Goal: Task Accomplishment & Management: Manage account settings

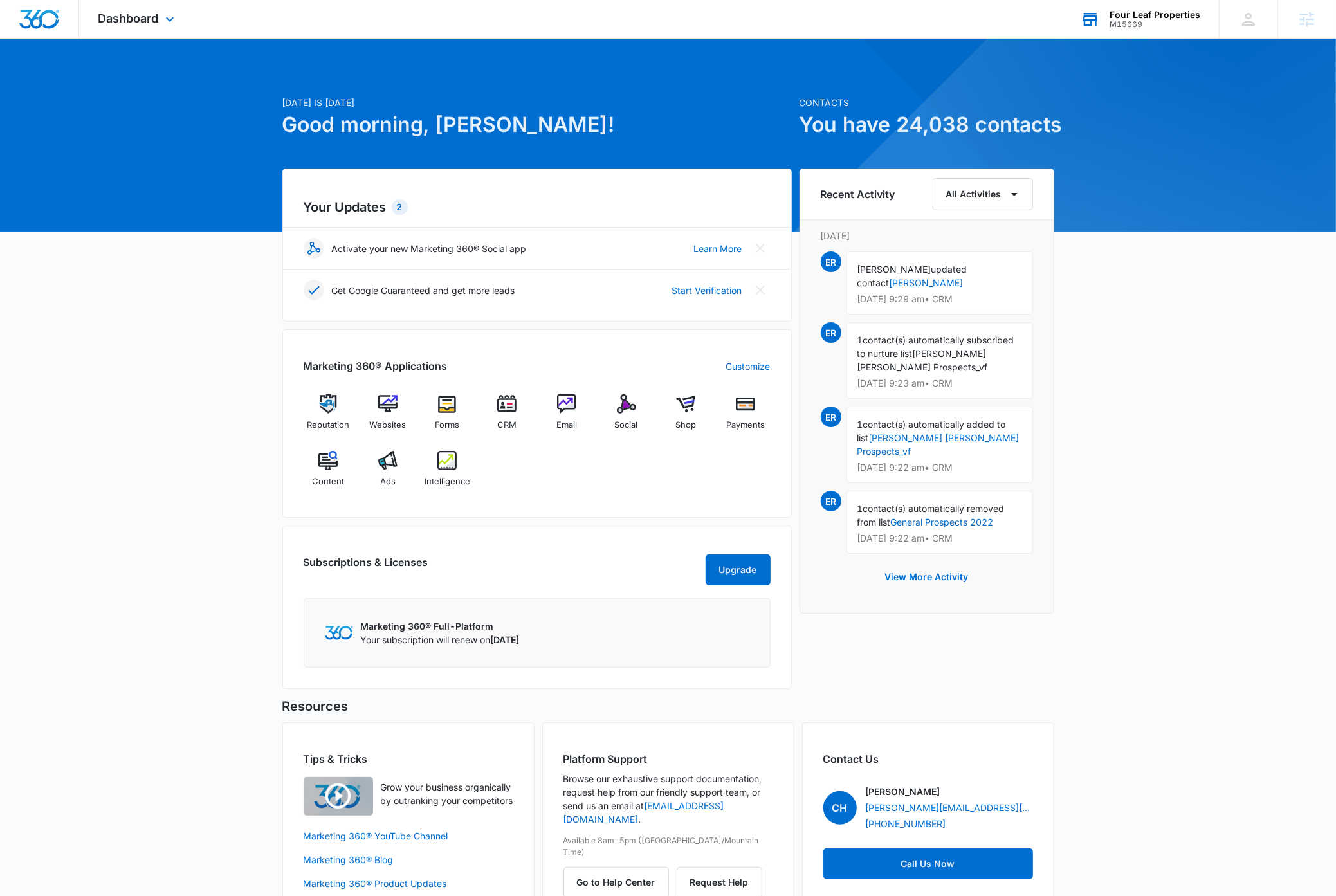
click at [1160, 18] on div "Four Leaf Properties" at bounding box center [1154, 14] width 90 height 10
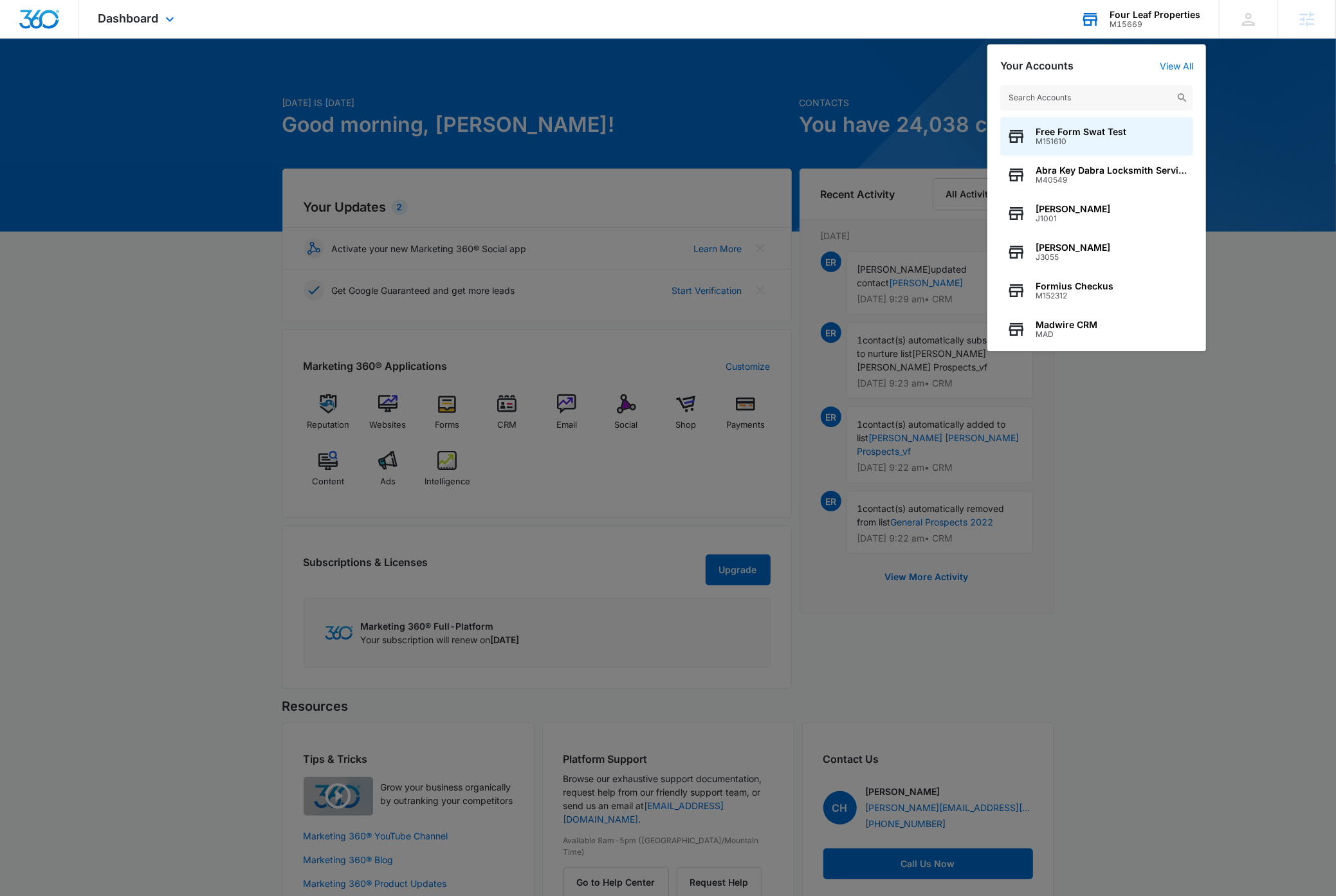
click at [1086, 102] on input "text" at bounding box center [1096, 98] width 193 height 26
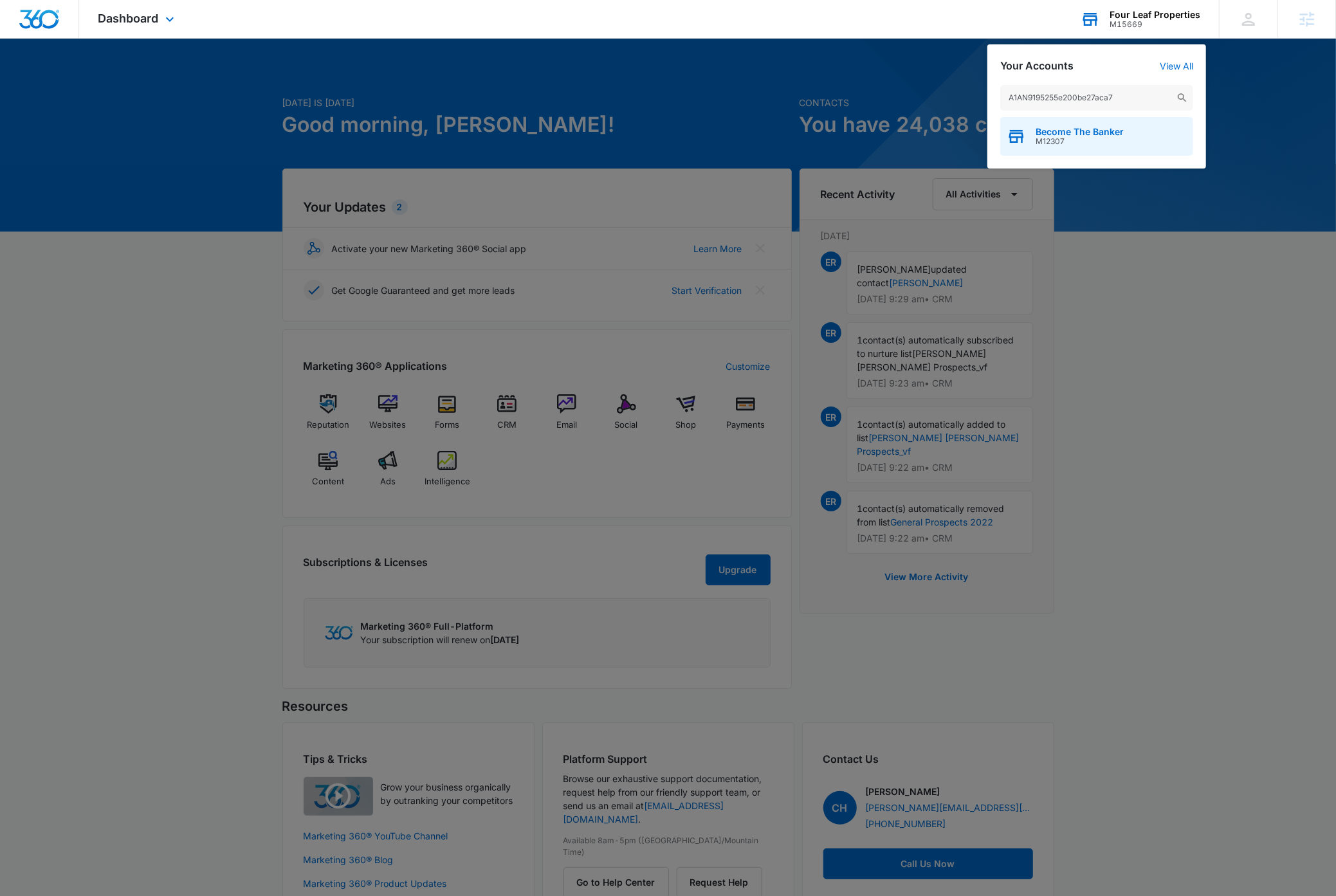
type input "A1AN9195255e200be27aca7"
click at [1095, 138] on span "M12307" at bounding box center [1079, 142] width 89 height 9
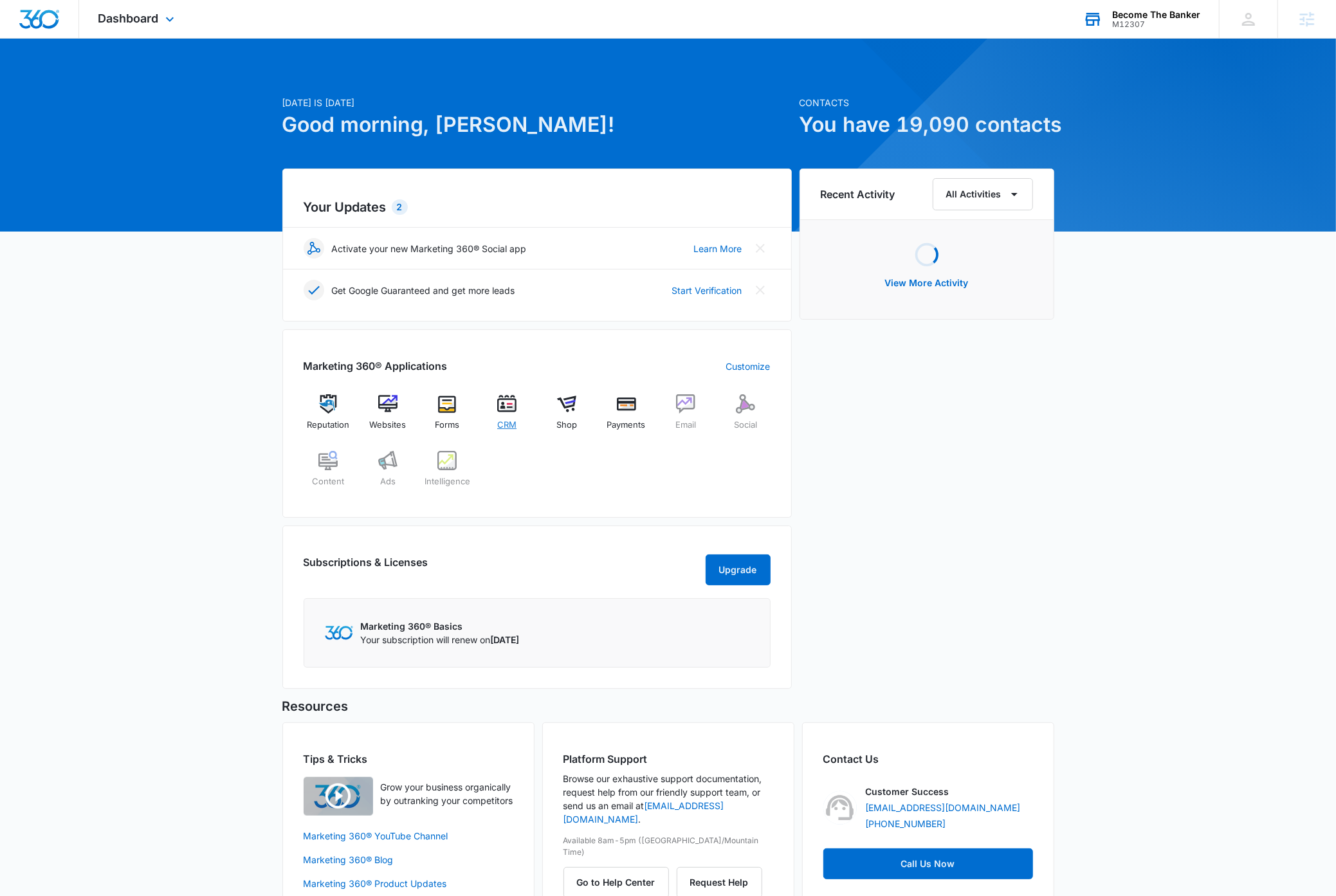
click at [499, 409] on img at bounding box center [507, 403] width 20 height 20
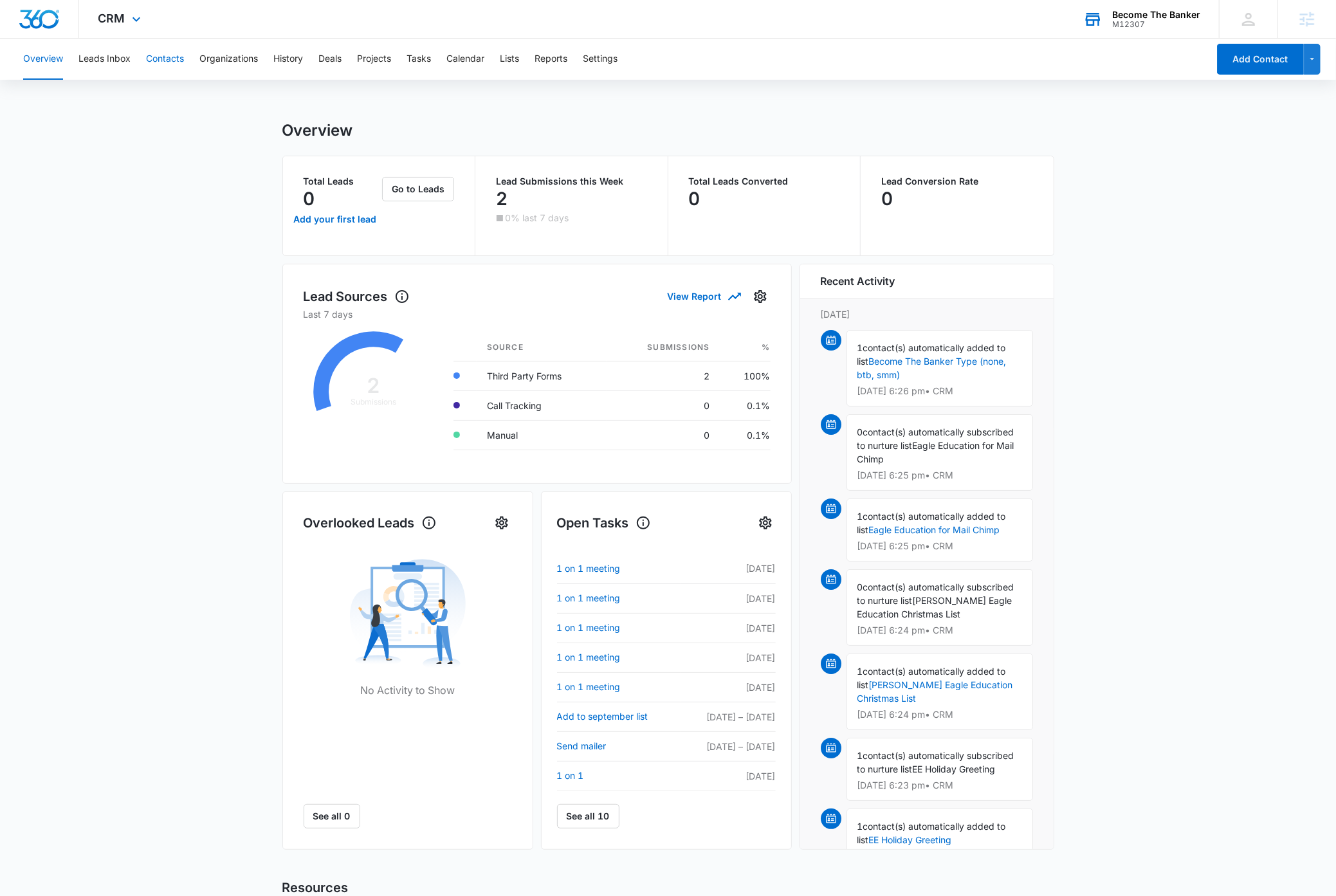
click at [171, 62] on button "Contacts" at bounding box center [165, 59] width 38 height 41
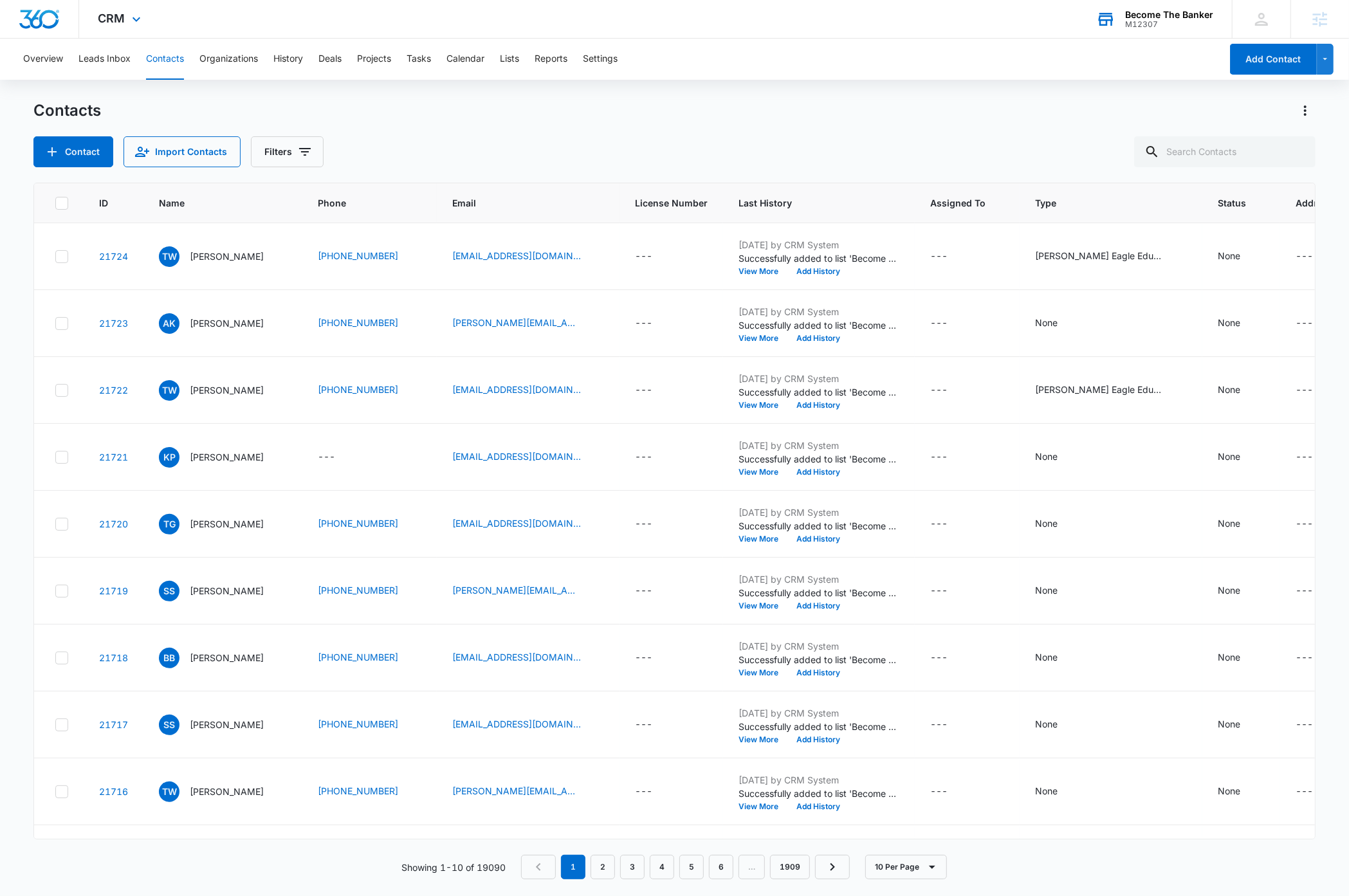
click at [760, 134] on div "Contacts Contact Import Contacts Filters" at bounding box center [674, 134] width 1281 height 67
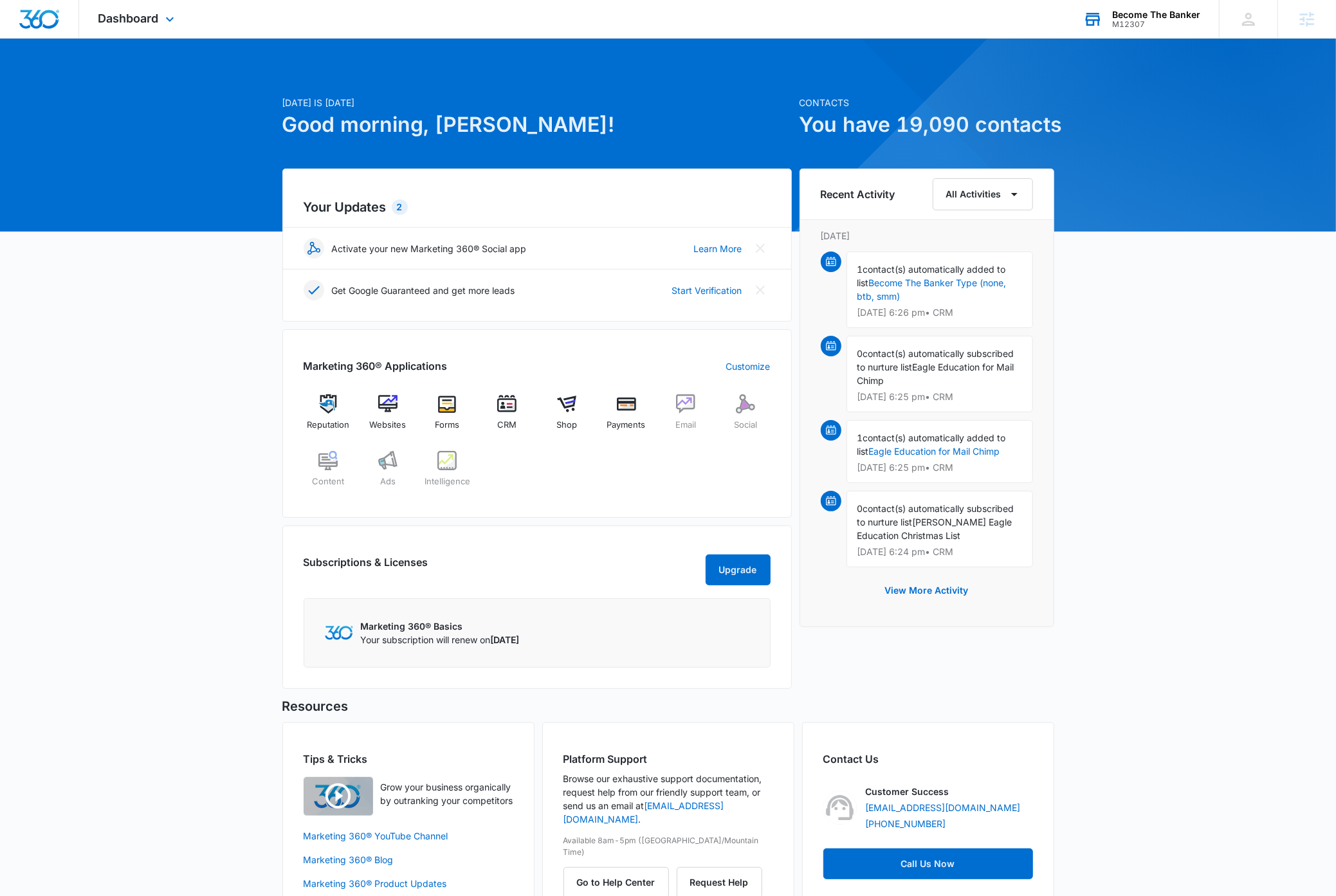
click at [1148, 13] on div "Become The Banker" at bounding box center [1156, 14] width 89 height 10
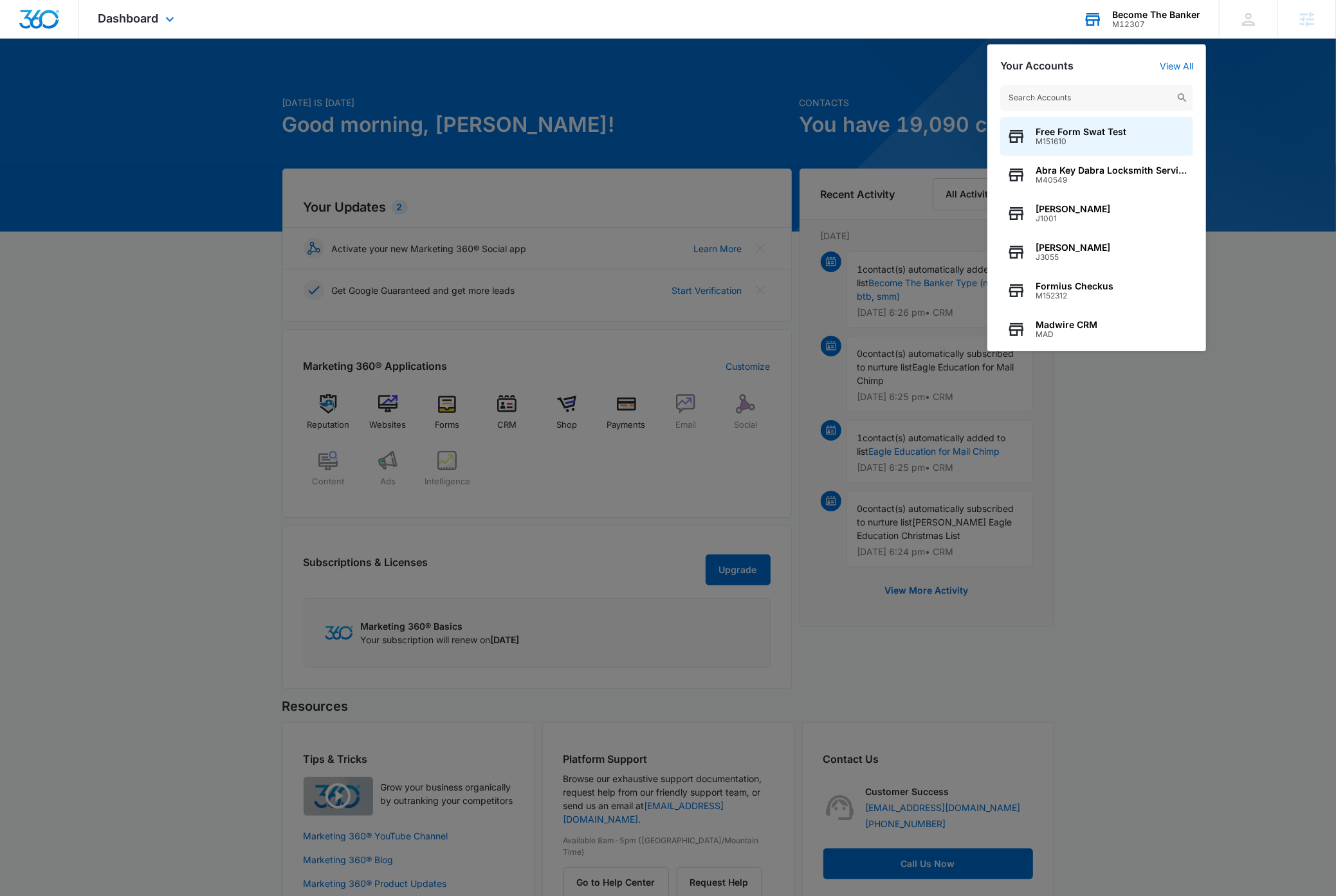
click at [1091, 99] on input "text" at bounding box center [1096, 98] width 193 height 26
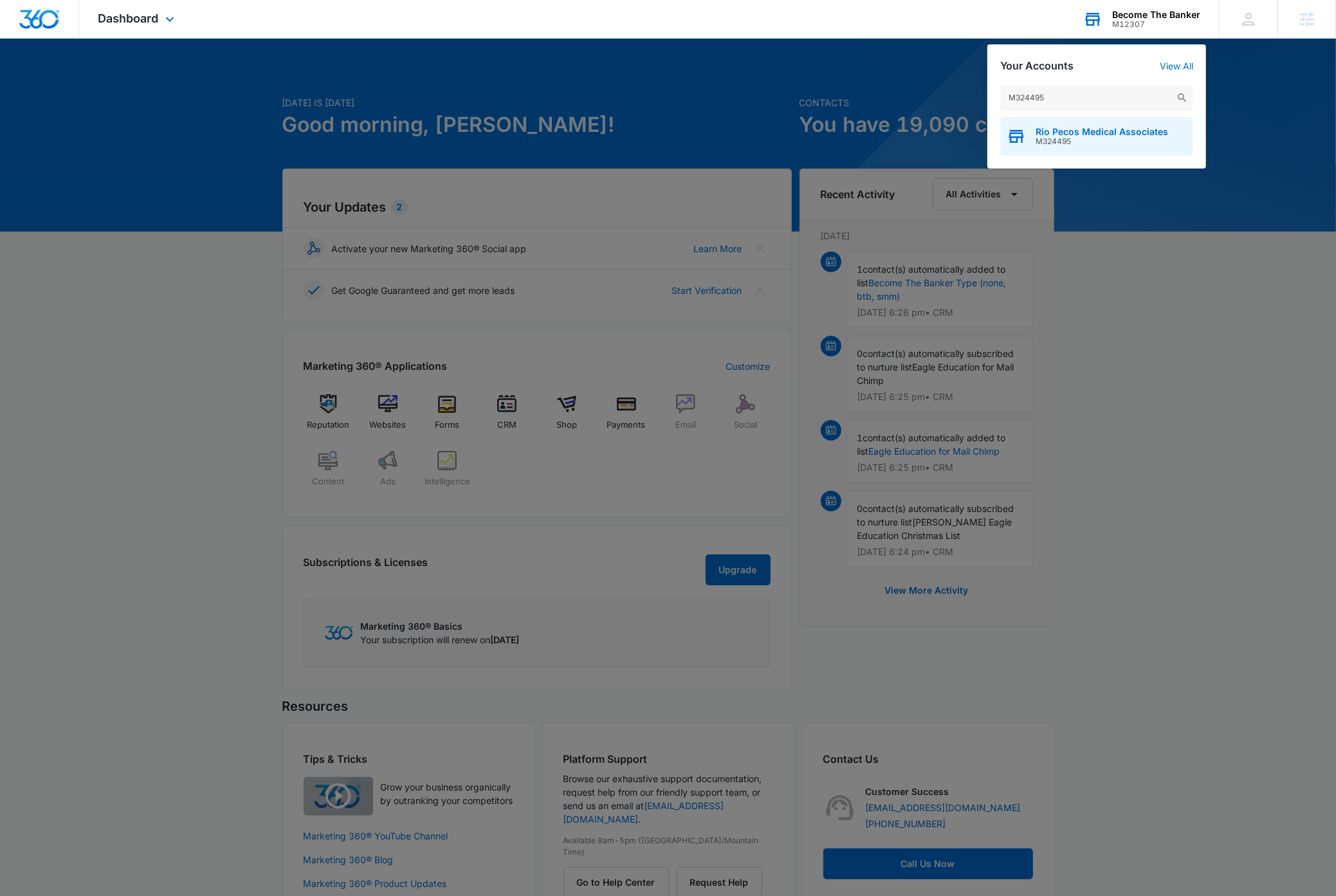
type input "M324495"
click at [1110, 133] on span "Rio Pecos Medical Associates" at bounding box center [1101, 131] width 132 height 10
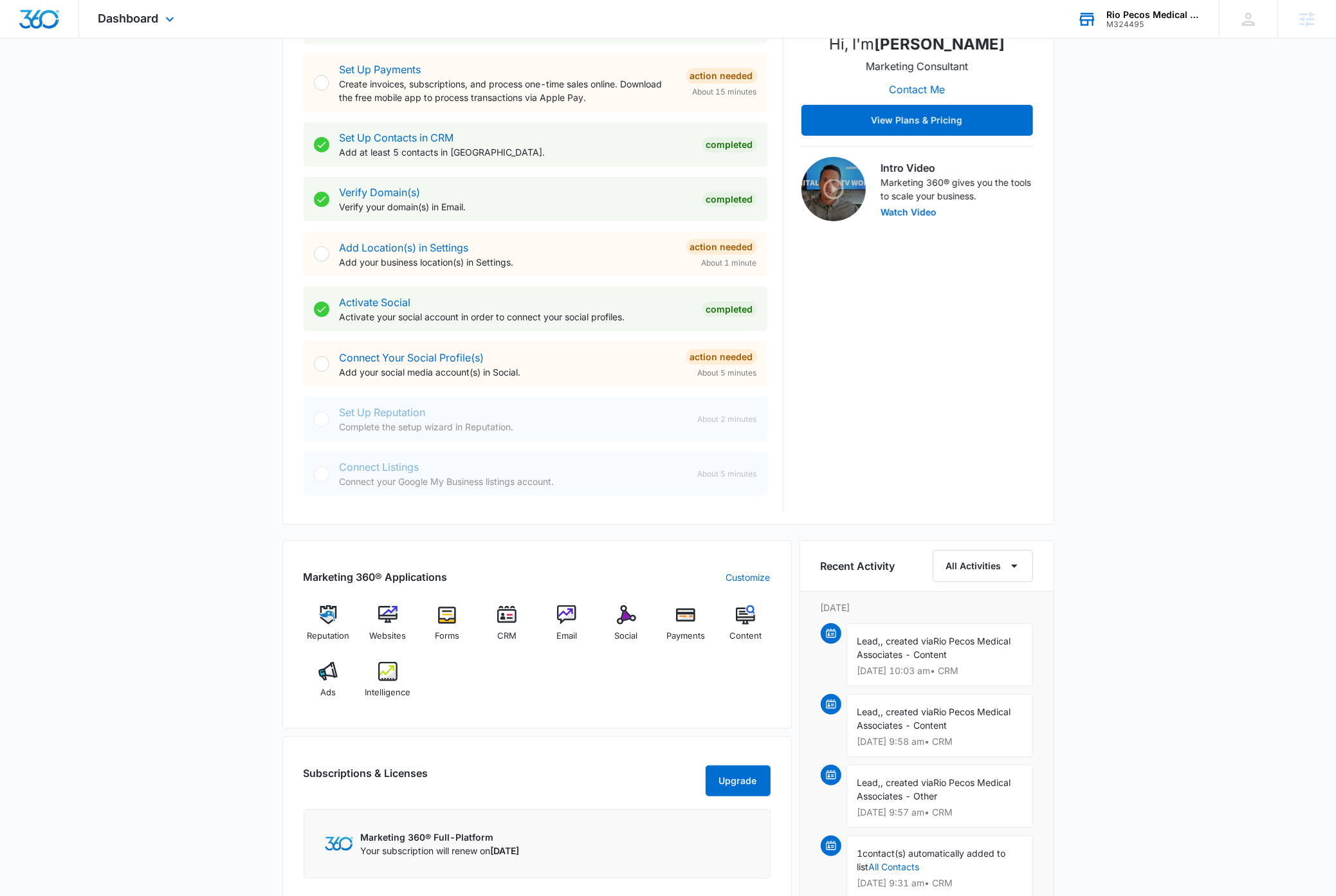
scroll to position [300, 0]
click at [510, 614] on img at bounding box center [507, 613] width 20 height 20
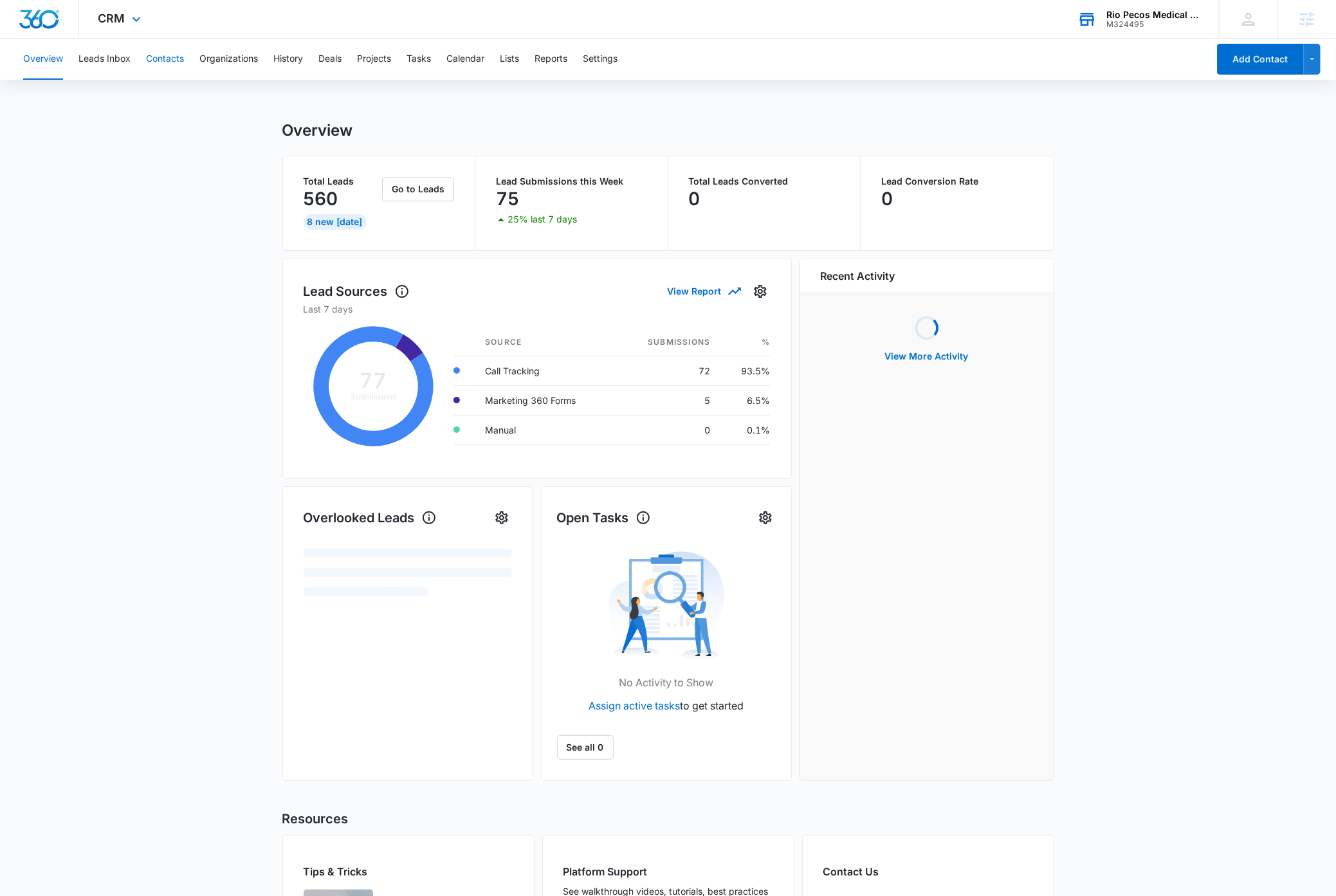
click at [167, 56] on button "Contacts" at bounding box center [165, 59] width 38 height 41
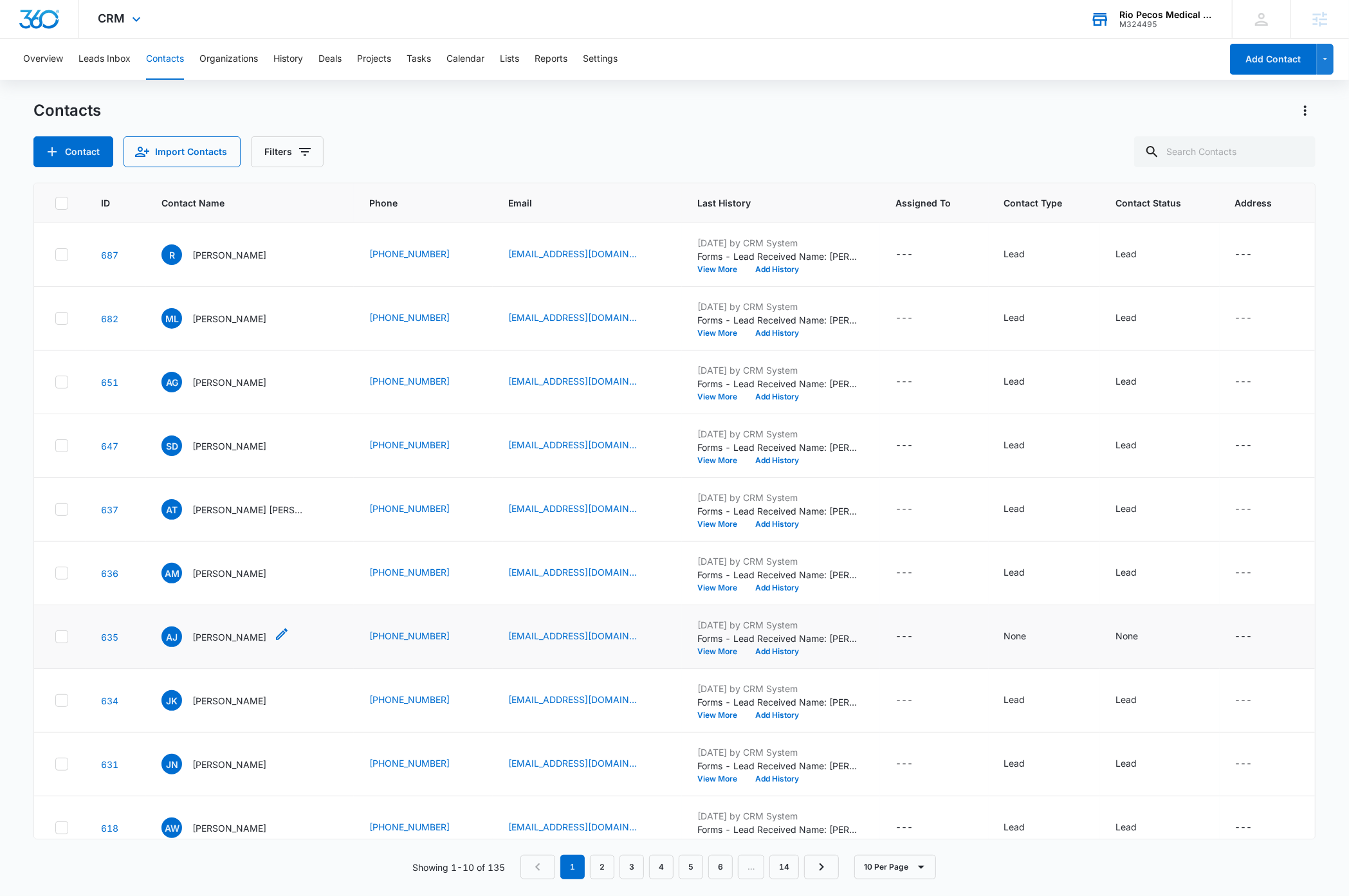
click at [211, 635] on p "Antionette Jobe" at bounding box center [228, 637] width 74 height 13
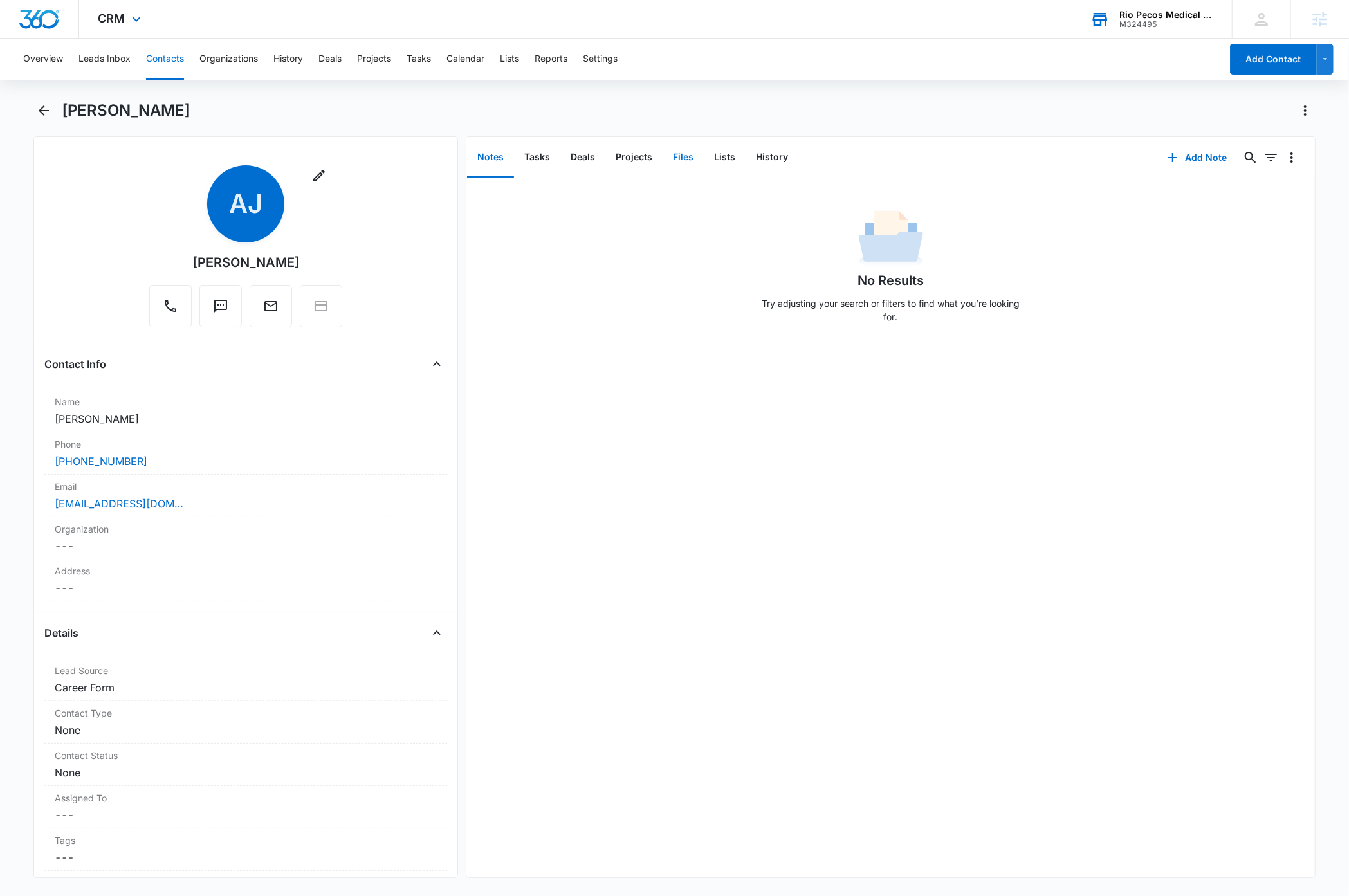
click at [684, 159] on button "Files" at bounding box center [683, 157] width 41 height 40
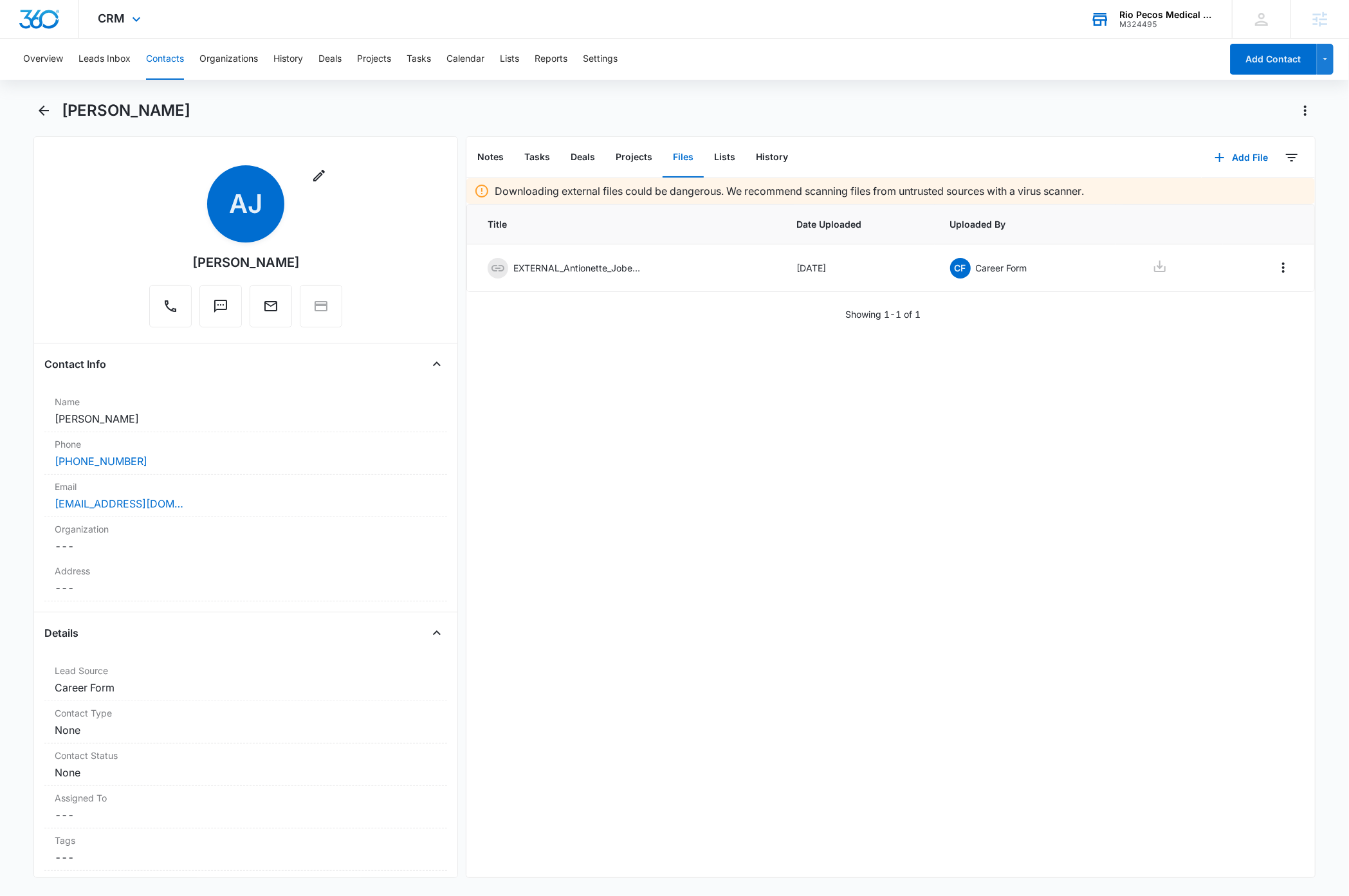
click at [769, 445] on div "Downloading external files could be dangerous. We recommend scanning files from…" at bounding box center [890, 527] width 848 height 699
click at [39, 20] on img "Dashboard" at bounding box center [39, 19] width 41 height 20
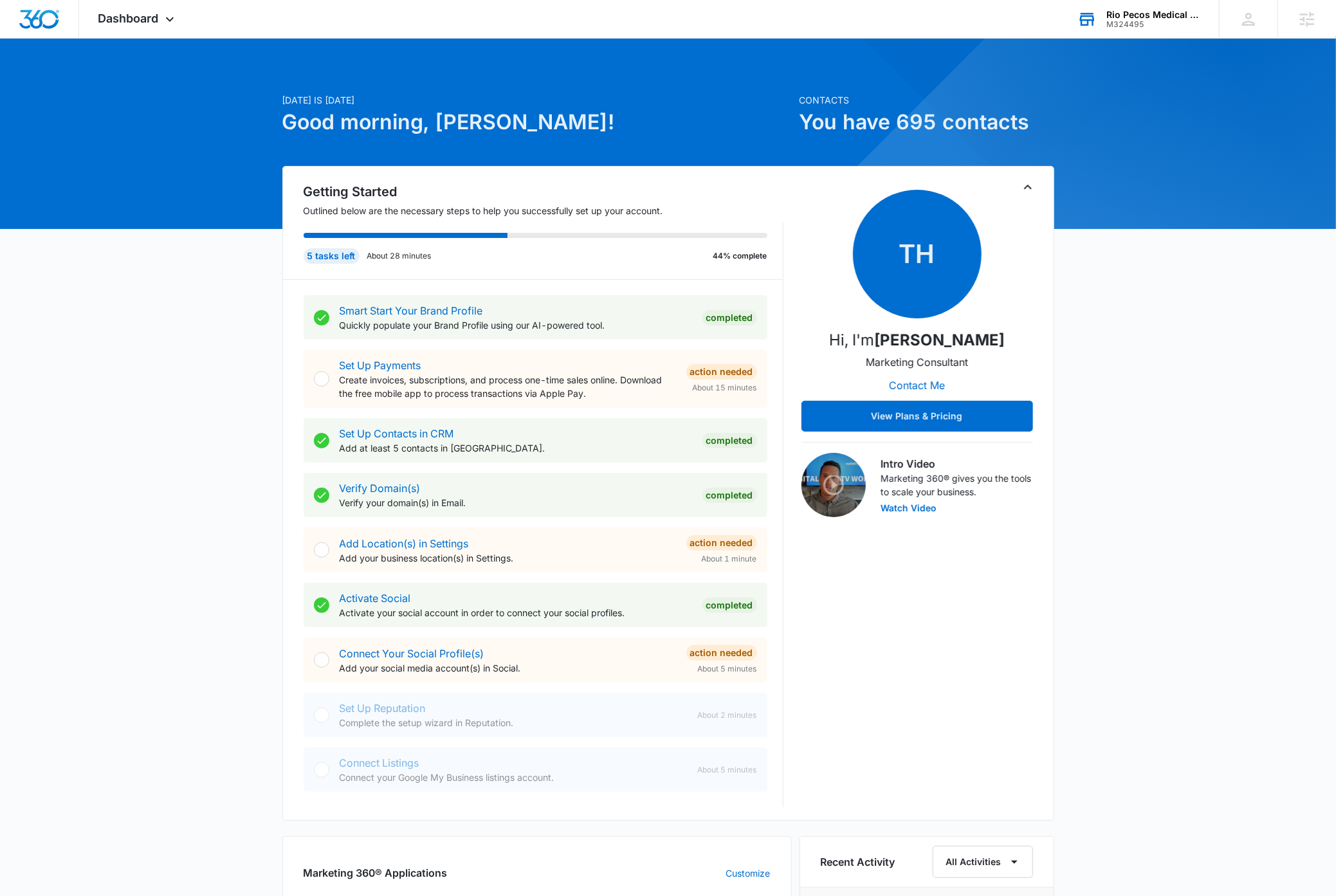
scroll to position [3, 0]
click at [162, 20] on icon at bounding box center [170, 22] width 16 height 16
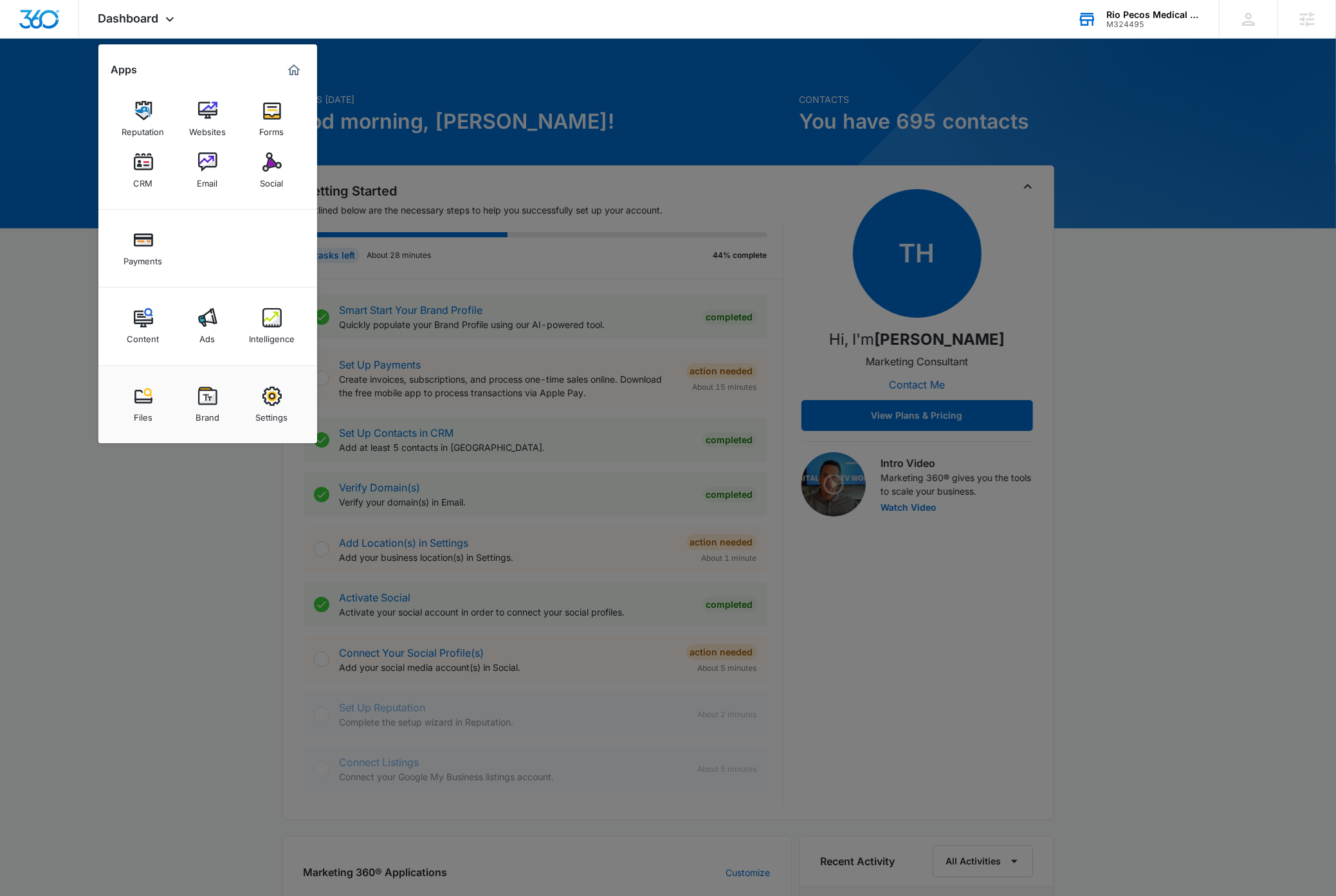
click at [212, 520] on div at bounding box center [668, 448] width 1336 height 896
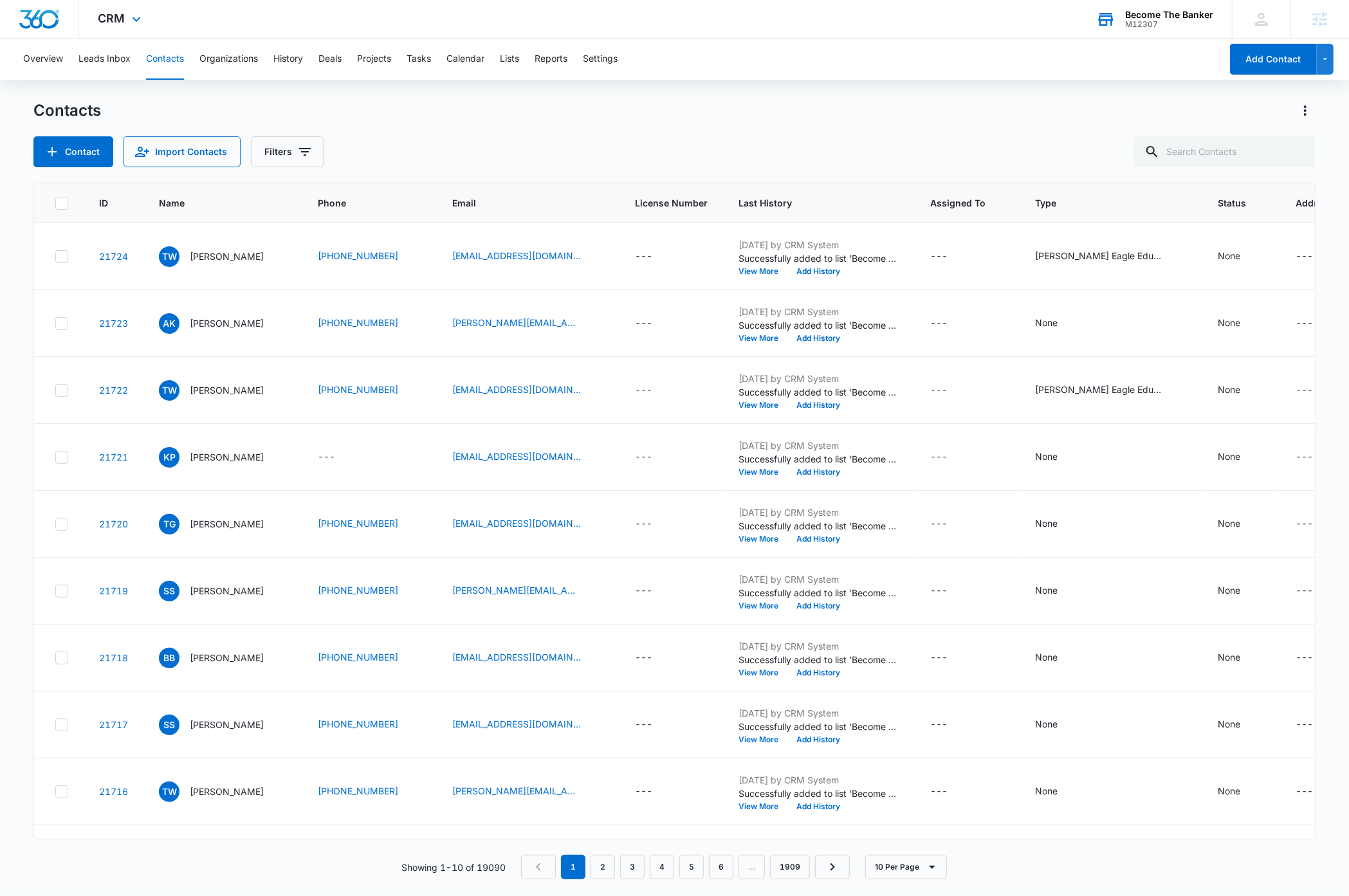
click at [1187, 23] on div "M12307" at bounding box center [1168, 24] width 89 height 9
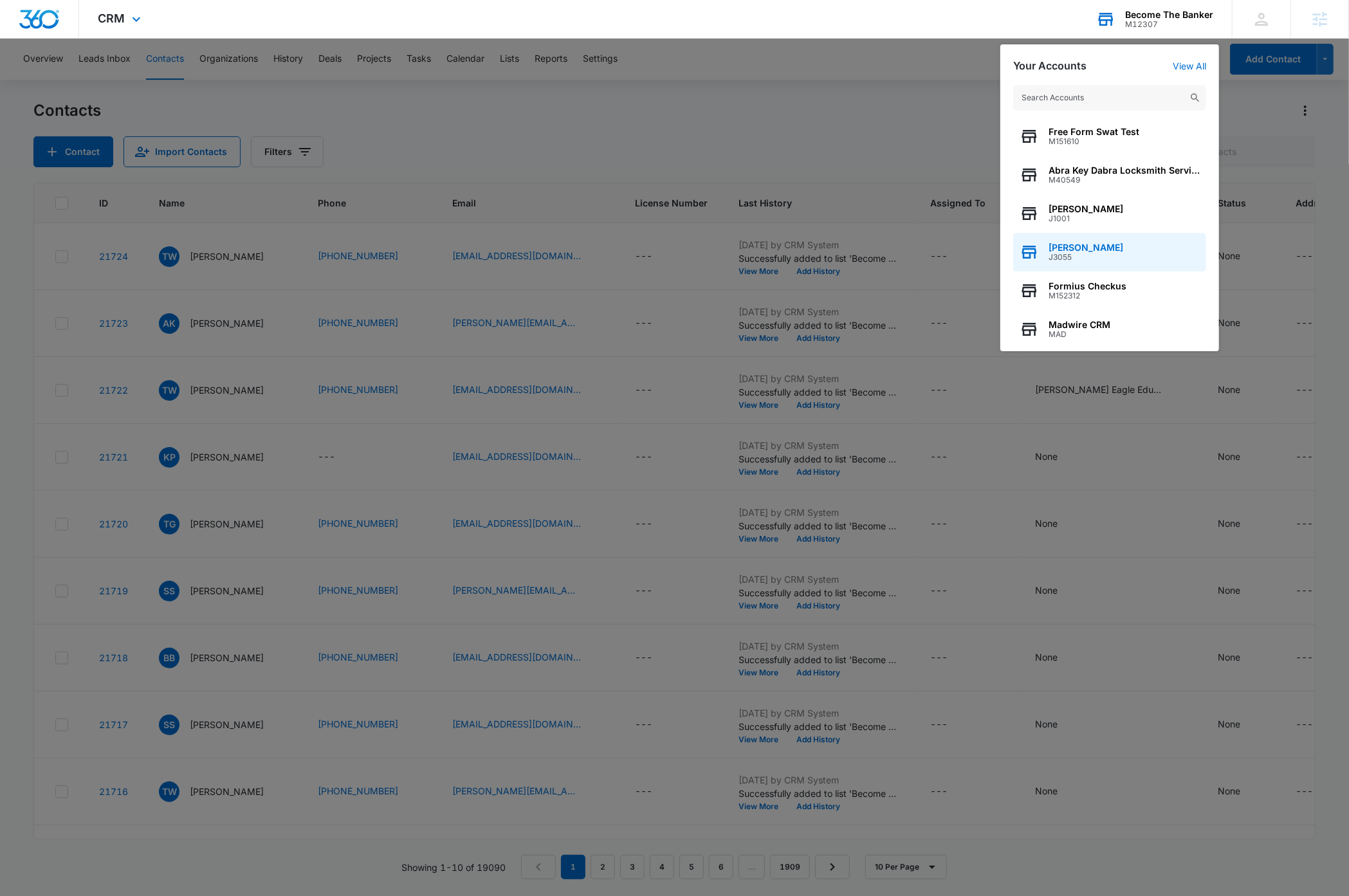
click at [1111, 252] on div "Dave Bettger J3055" at bounding box center [1109, 251] width 193 height 38
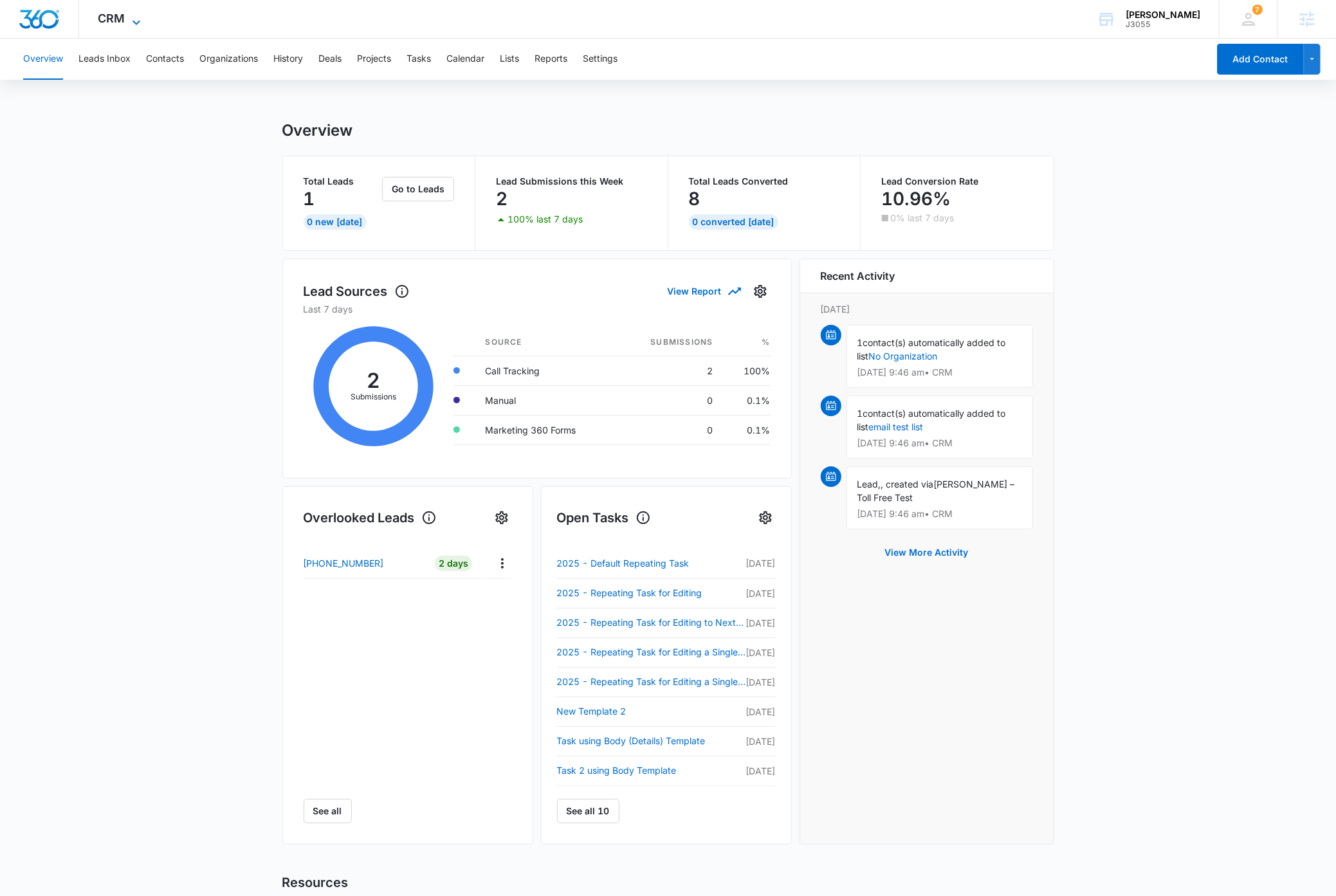
click at [139, 15] on icon at bounding box center [136, 22] width 16 height 16
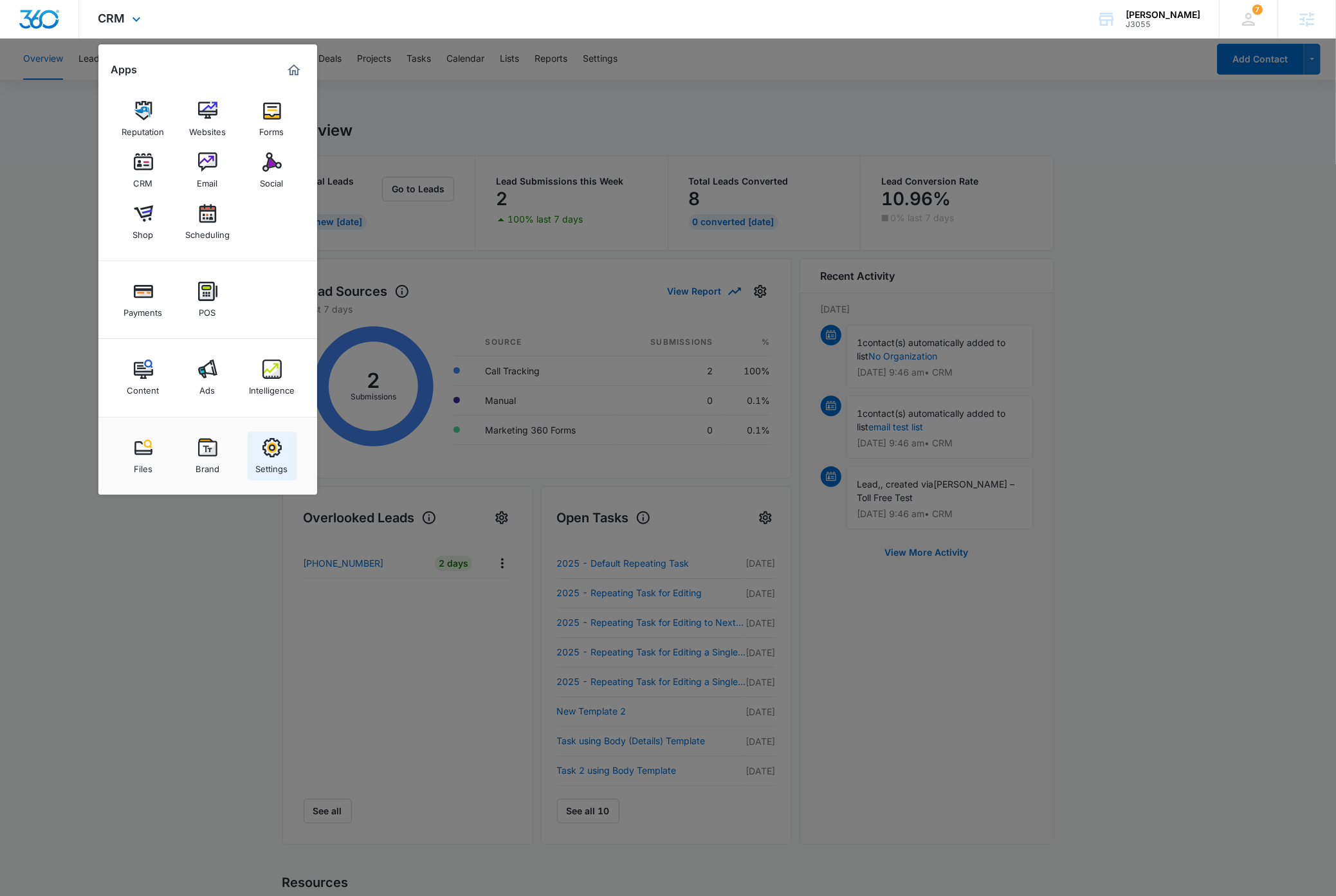
click at [266, 450] on img at bounding box center [272, 447] width 20 height 20
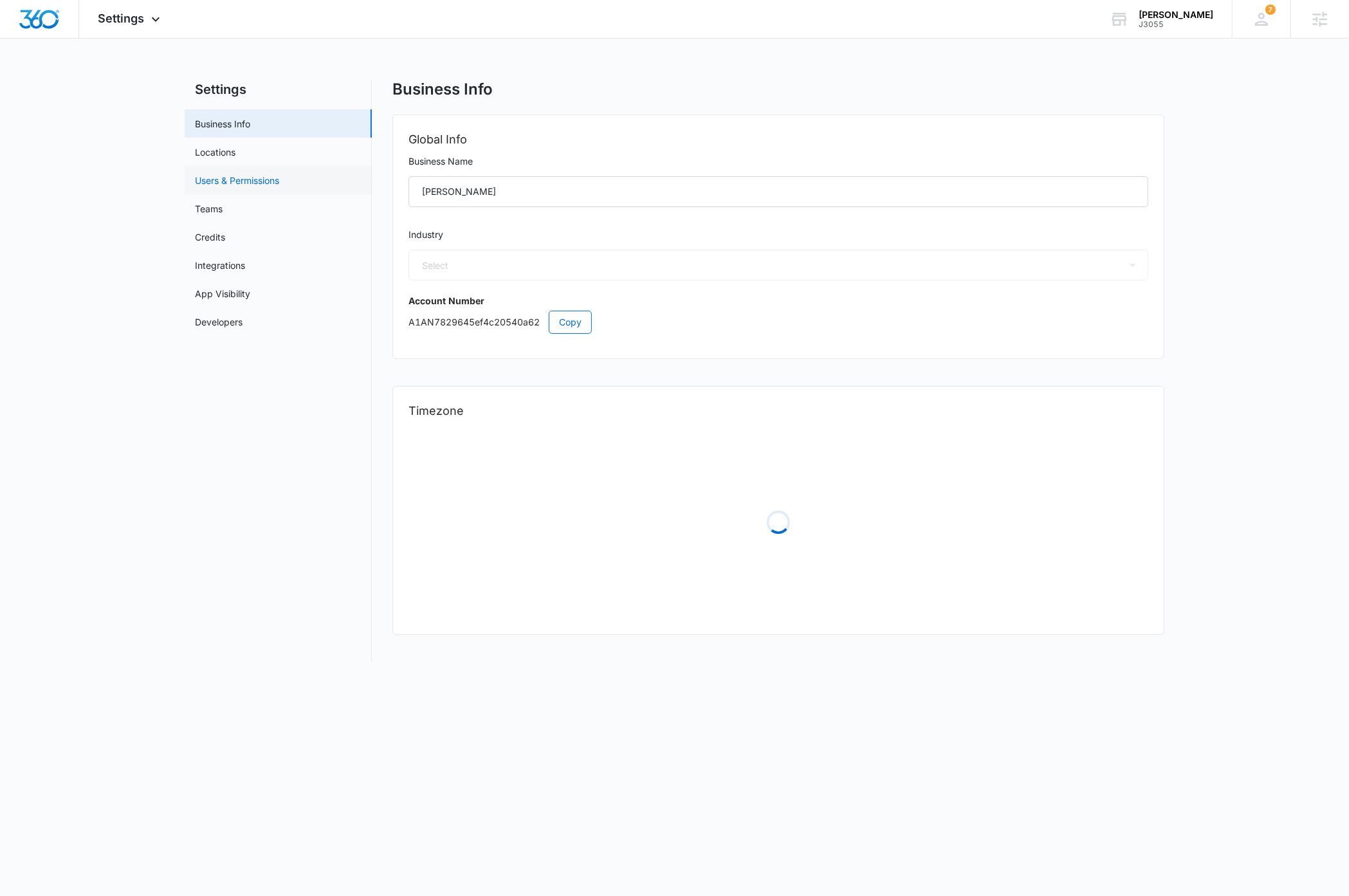
select select "33"
select select "US"
select select "America/[GEOGRAPHIC_DATA]"
click at [225, 155] on link "Locations" at bounding box center [214, 152] width 40 height 13
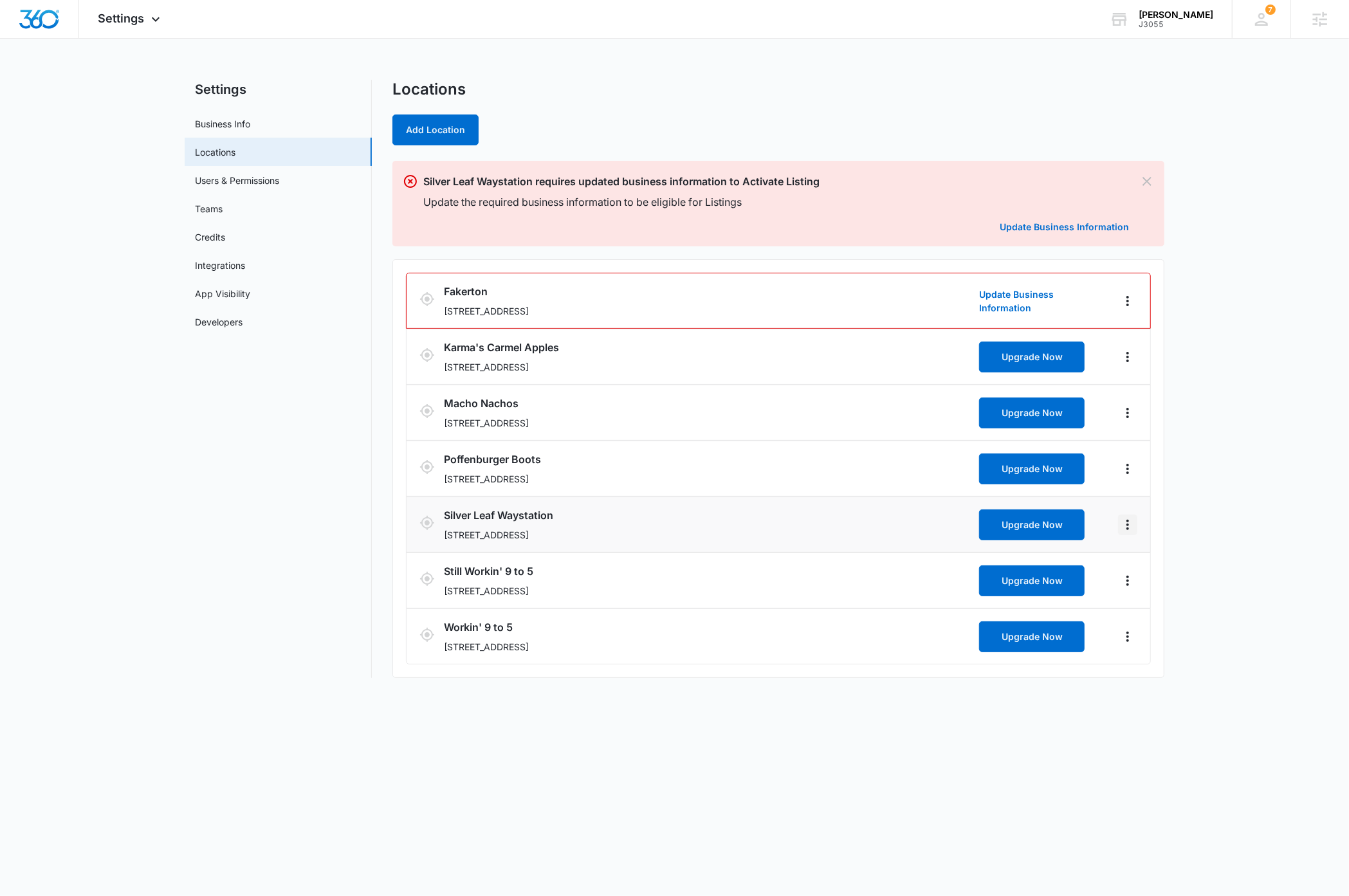
click at [1130, 528] on icon "Actions" at bounding box center [1127, 524] width 16 height 16
click at [1146, 558] on link "Edit" at bounding box center [1140, 563] width 16 height 11
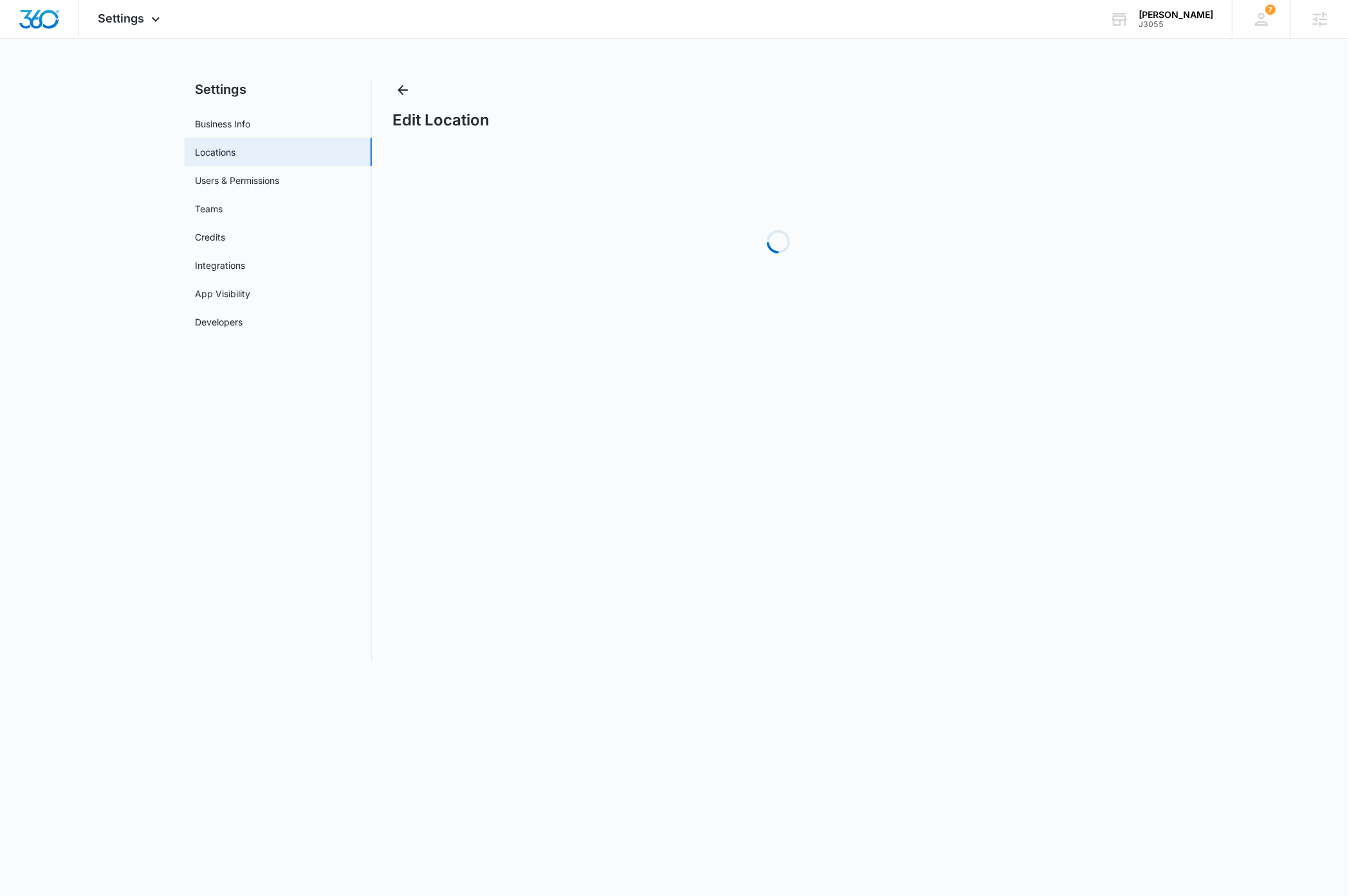
select select "[US_STATE]"
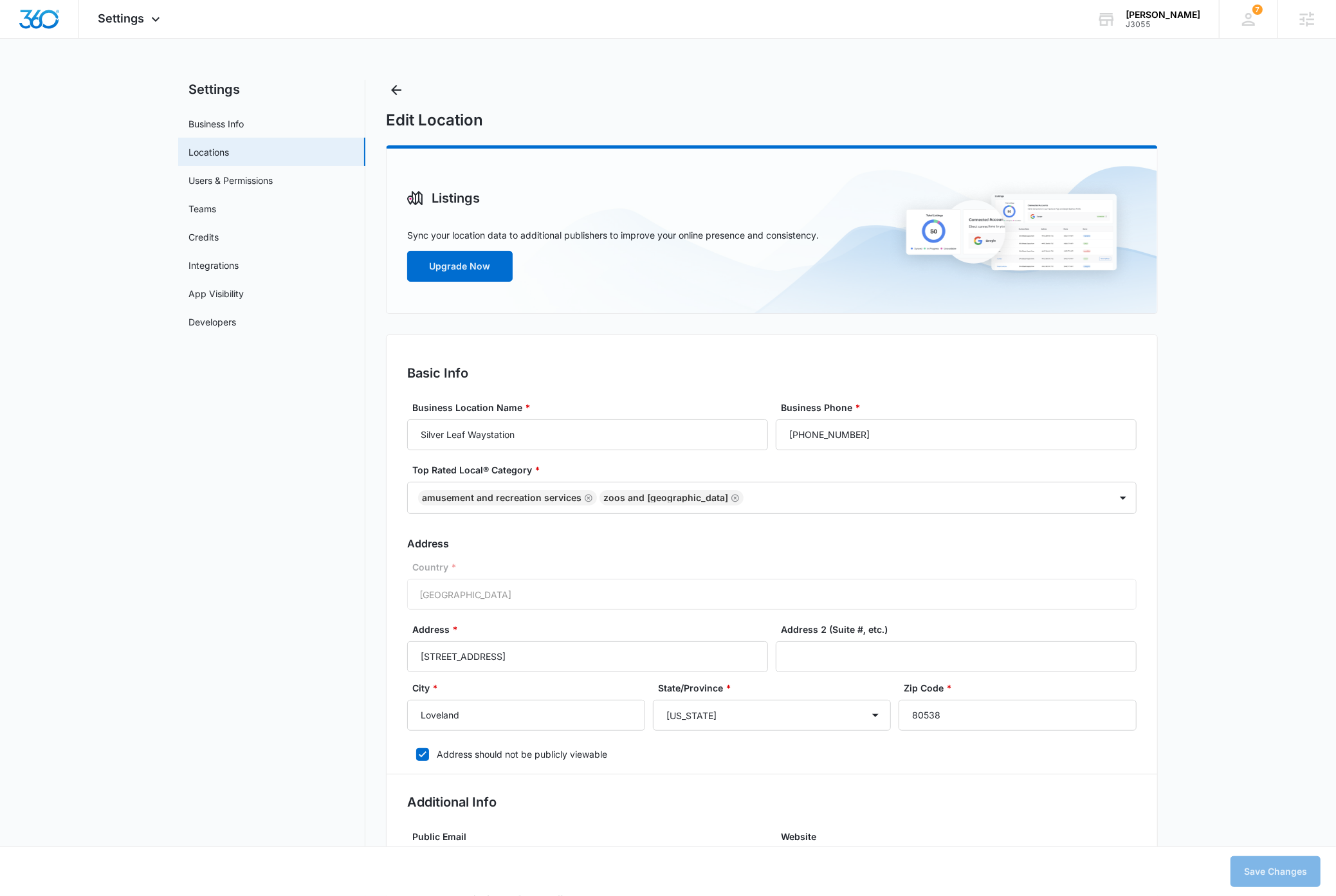
click at [223, 123] on link "Business Info" at bounding box center [215, 124] width 55 height 13
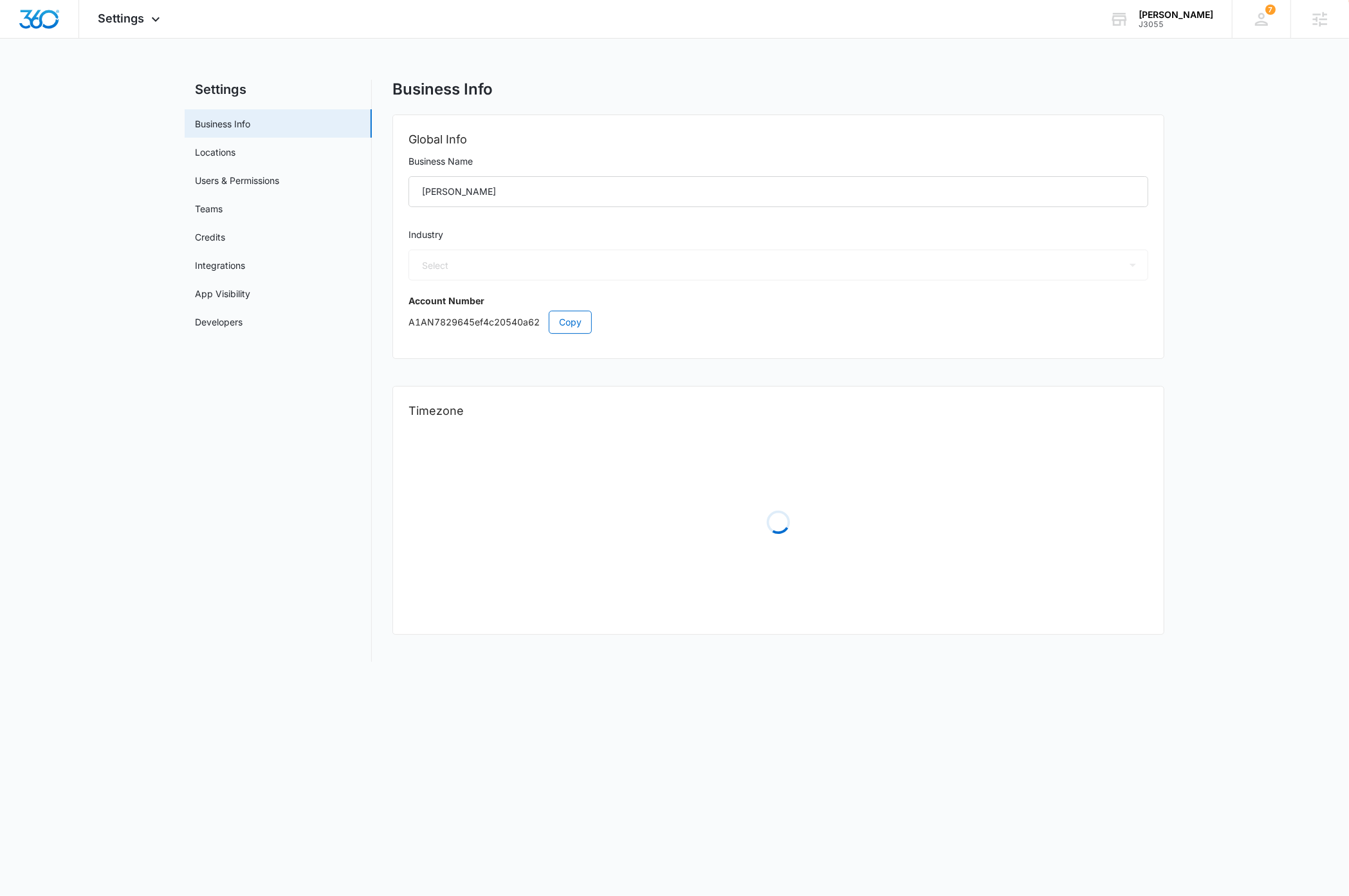
select select "33"
select select "US"
select select "America/[GEOGRAPHIC_DATA]"
click at [572, 323] on span "Copy" at bounding box center [570, 321] width 22 height 14
click at [50, 21] on img "Dashboard" at bounding box center [39, 19] width 41 height 20
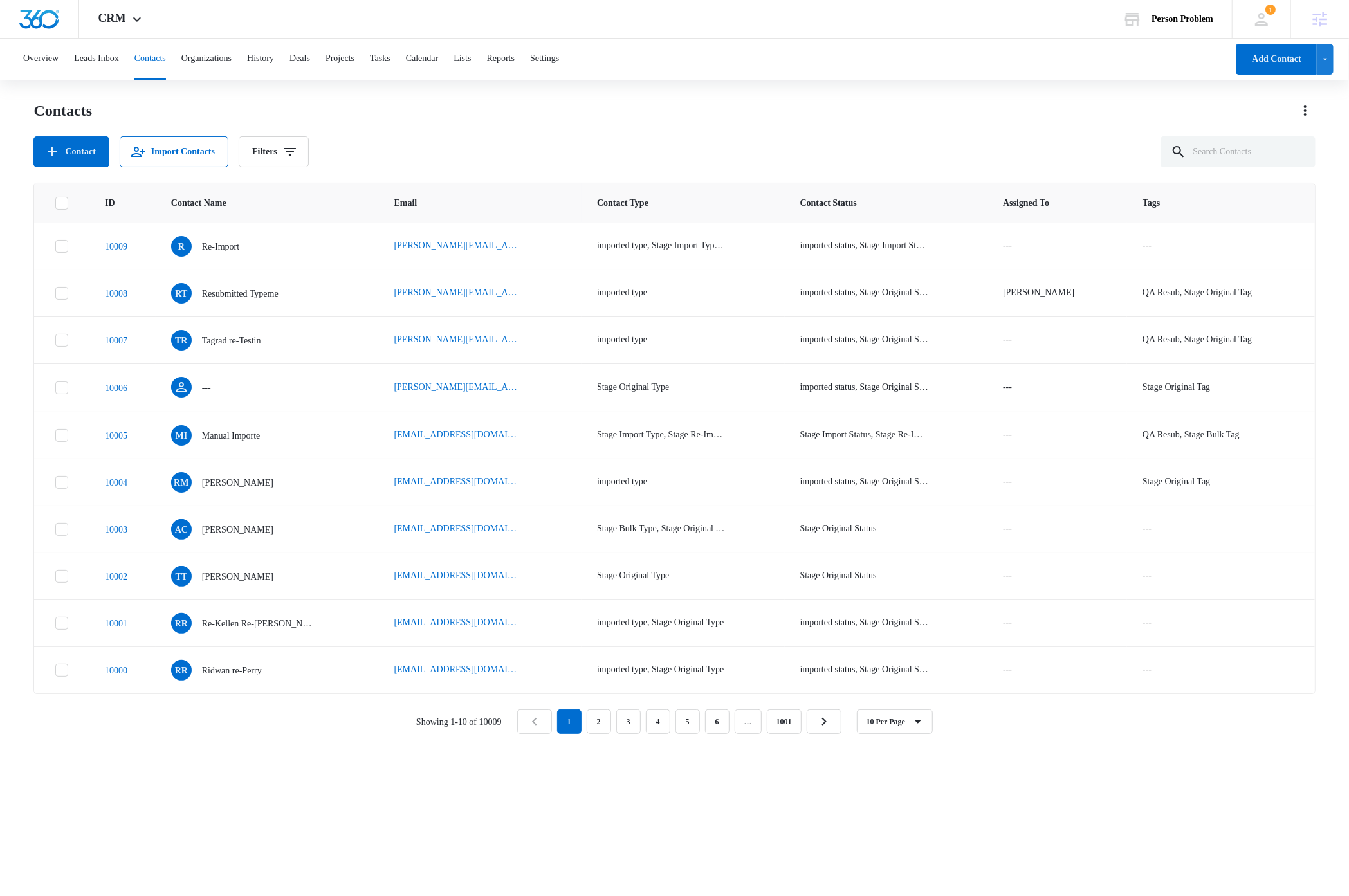
click at [964, 122] on div "Contacts Contact Import Contacts Filters" at bounding box center [674, 134] width 1281 height 67
click at [869, 143] on div "Contact Import Contacts Filters" at bounding box center [674, 151] width 1281 height 31
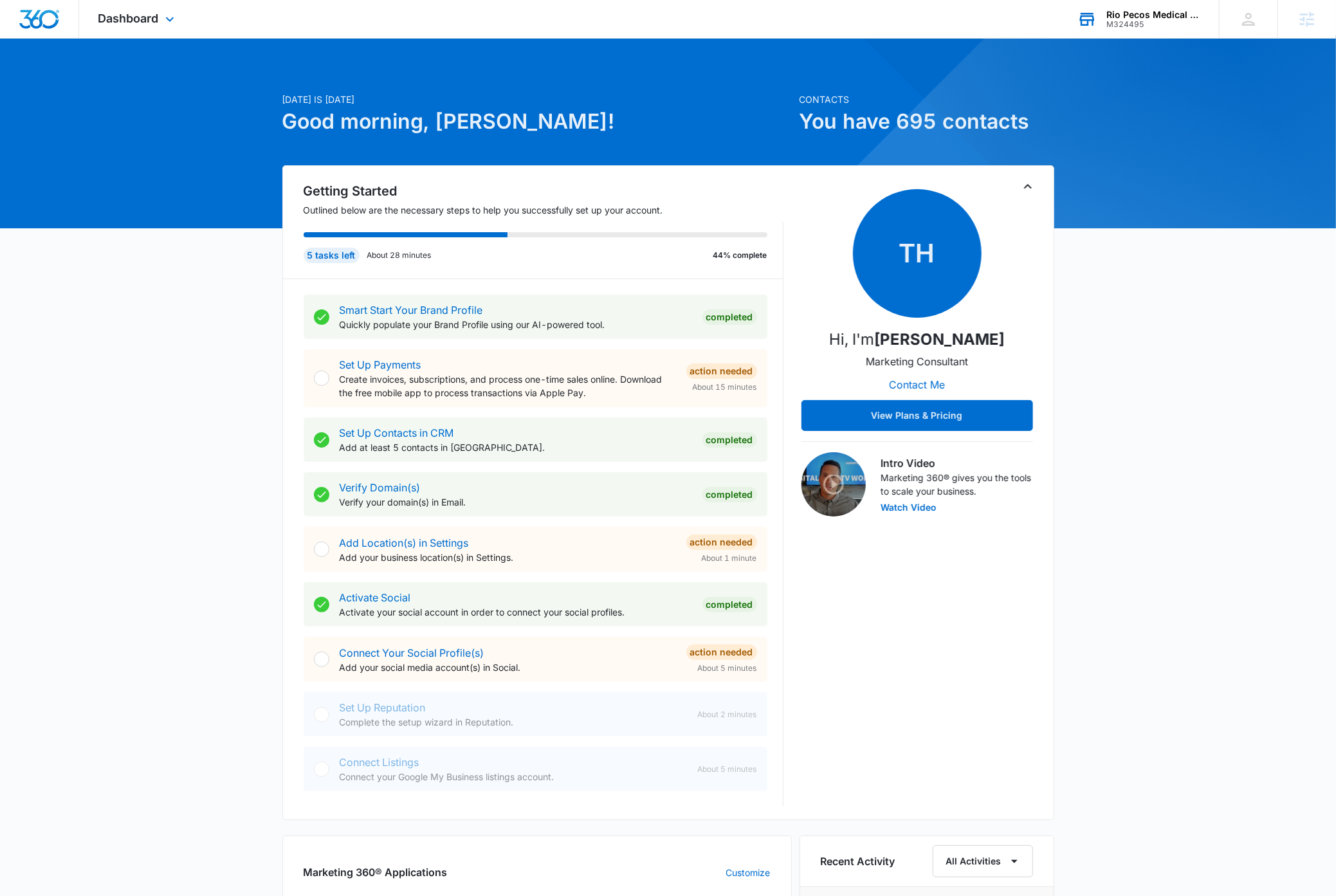
click at [1174, 16] on div "Rio Pecos Medical Associates" at bounding box center [1152, 14] width 94 height 10
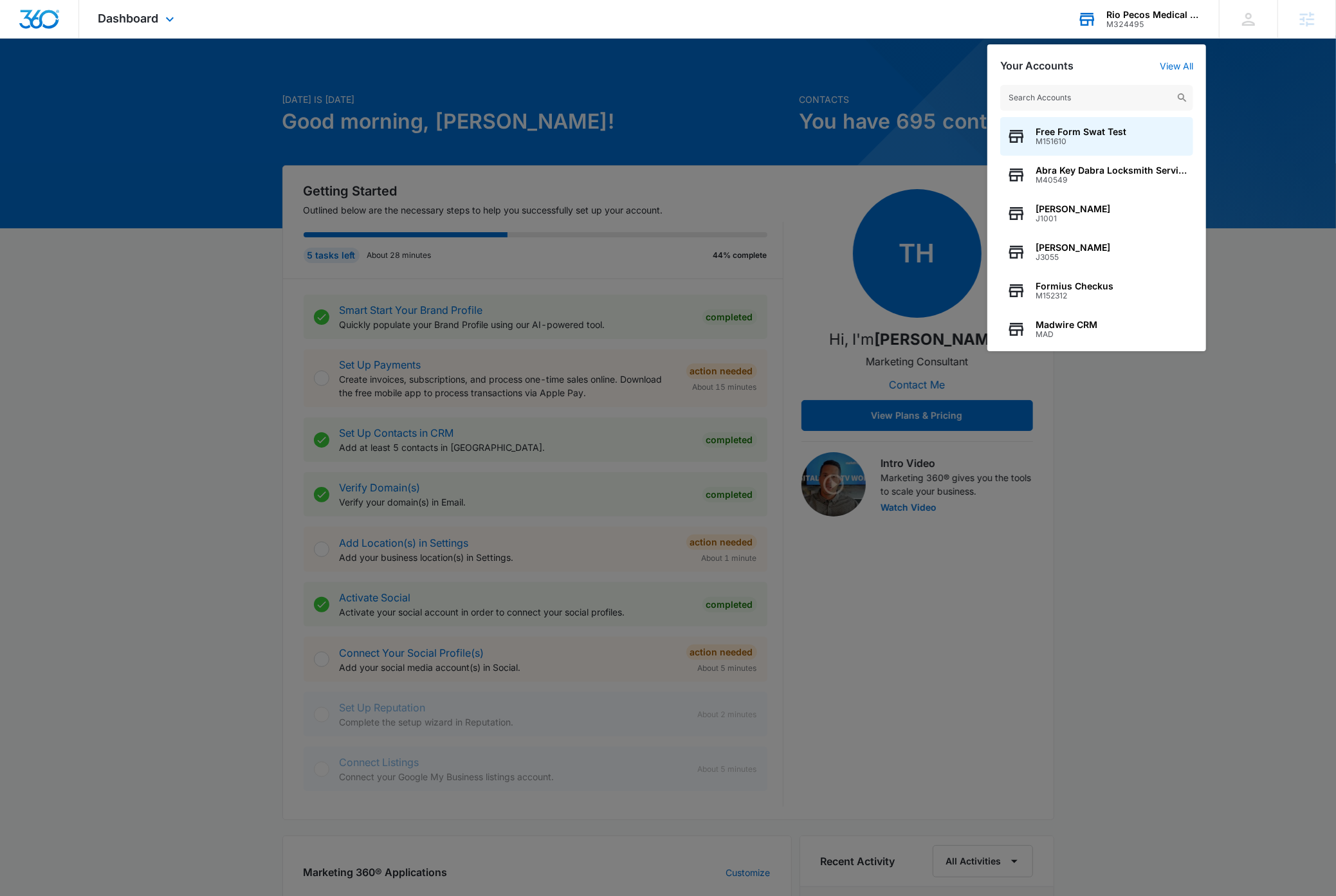
click at [1096, 99] on input "text" at bounding box center [1096, 98] width 193 height 26
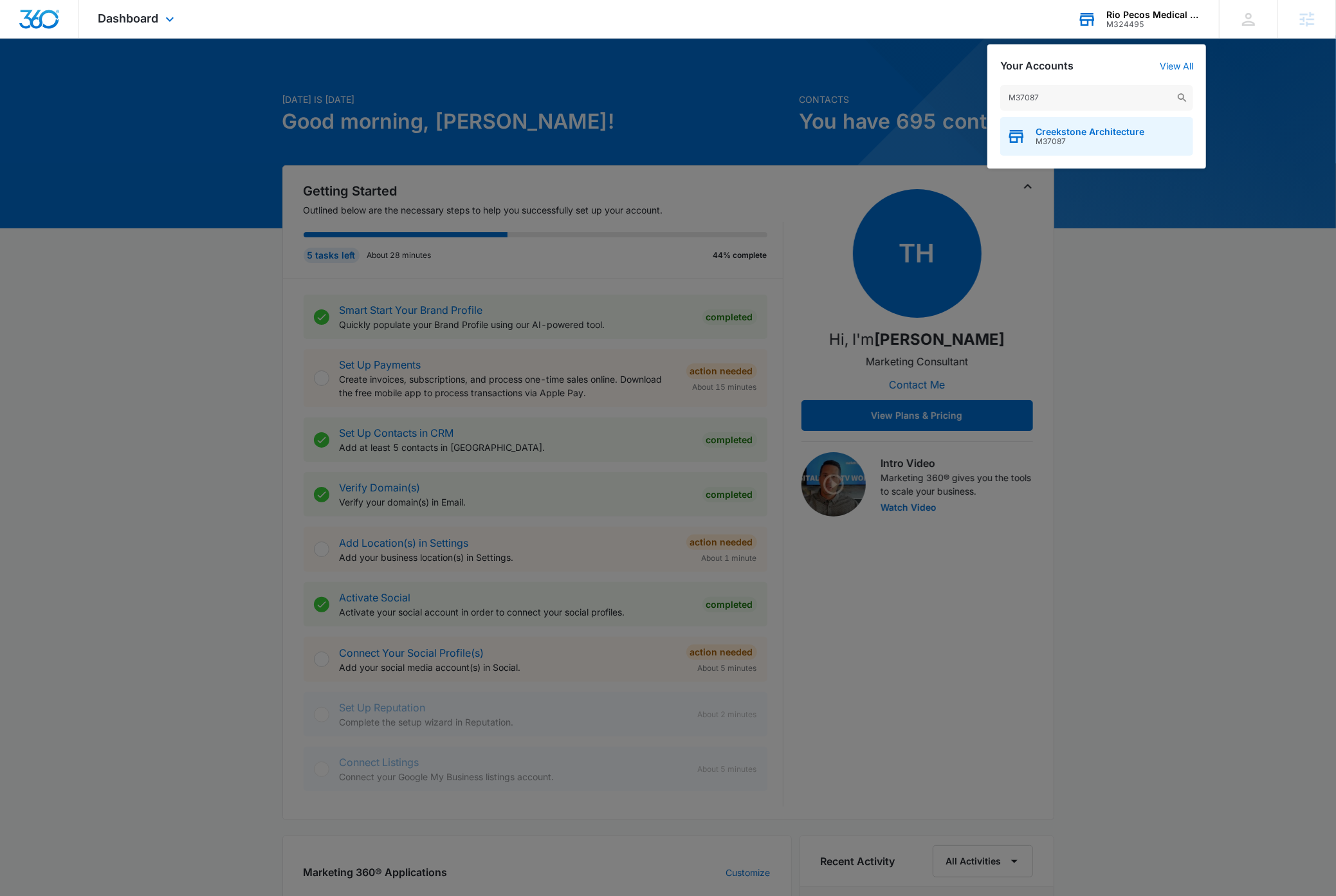
type input "M37087"
click at [1114, 140] on span "M37087" at bounding box center [1089, 142] width 109 height 9
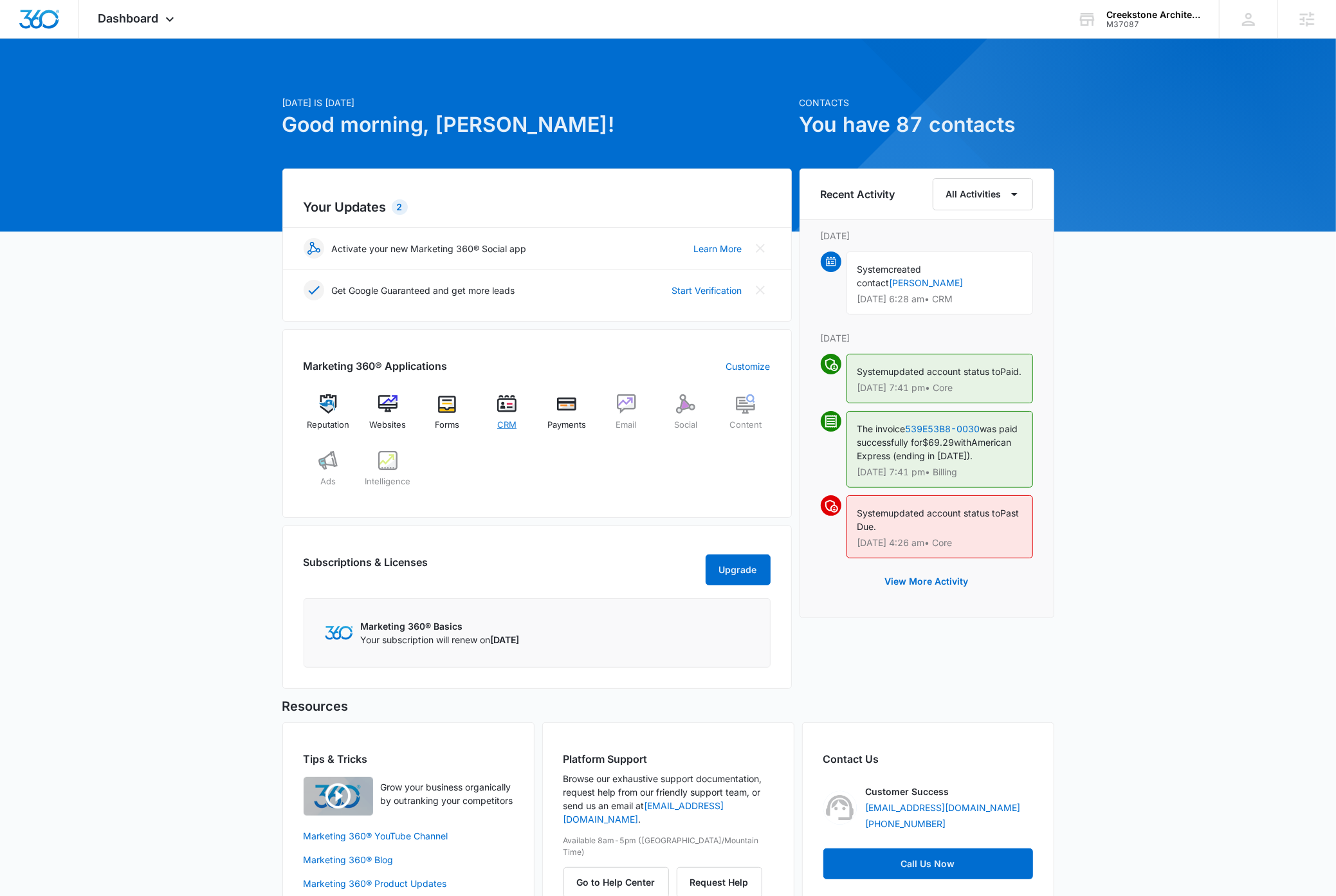
click at [506, 410] on img at bounding box center [507, 403] width 20 height 20
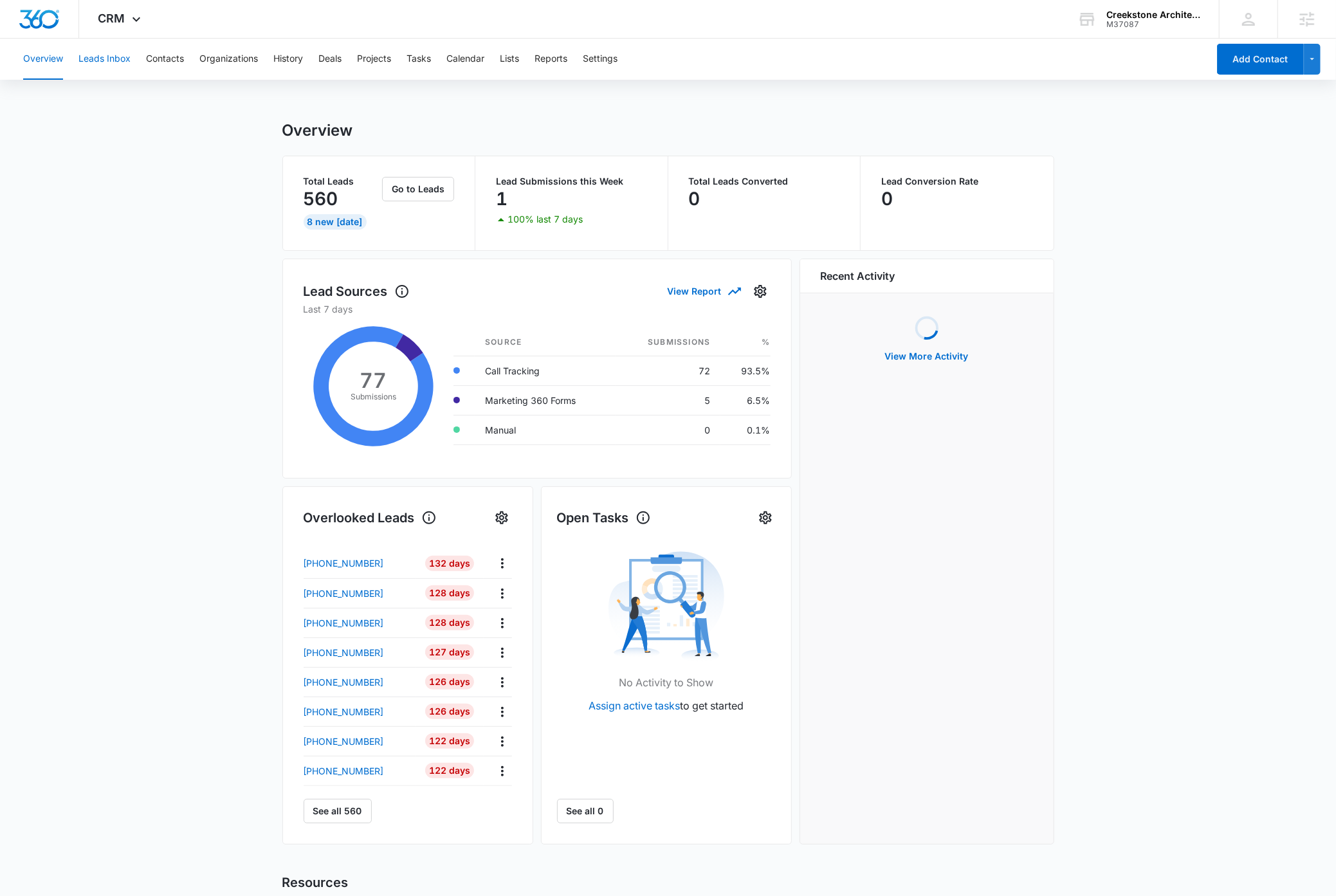
click at [116, 61] on button "Leads Inbox" at bounding box center [104, 59] width 52 height 41
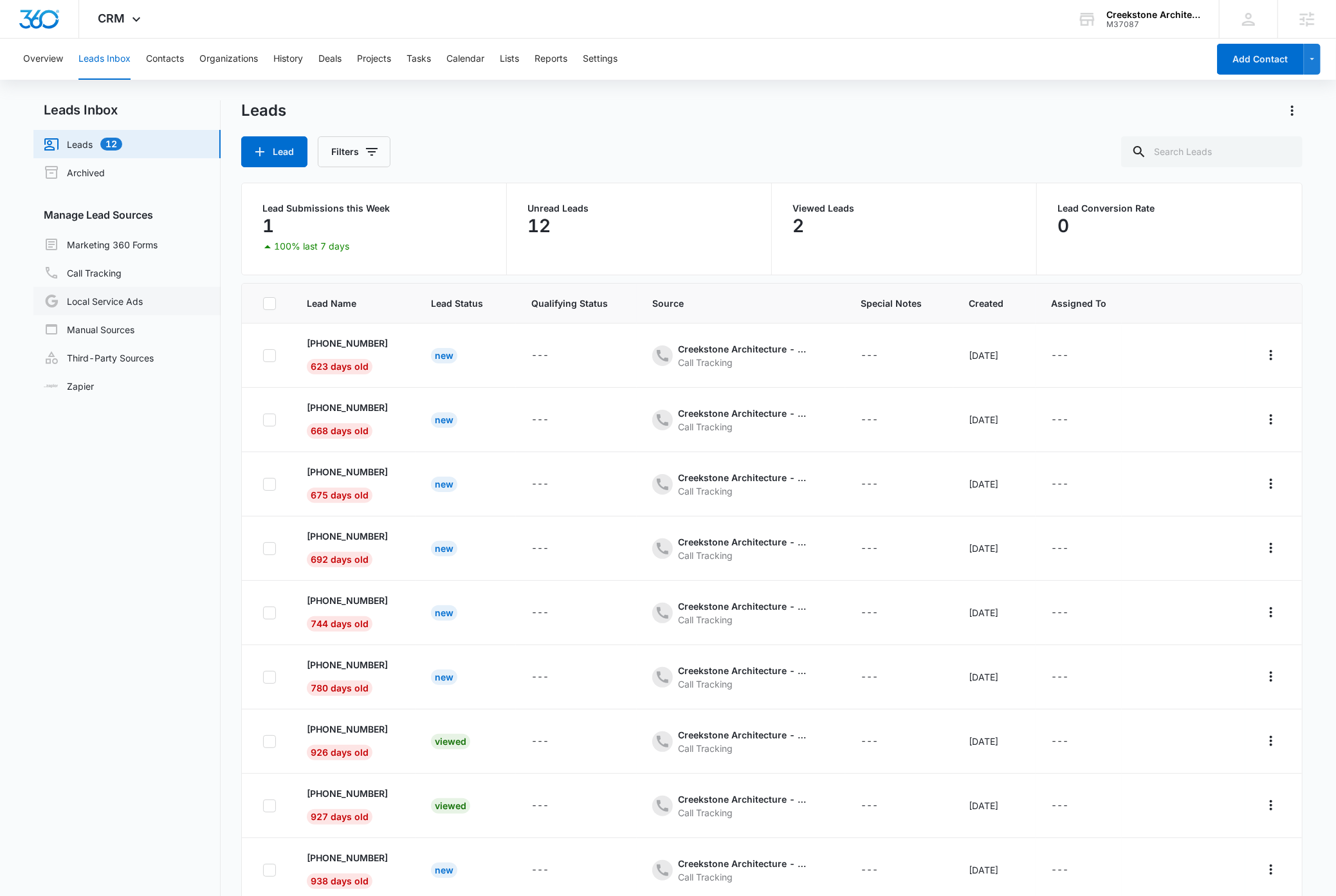
click at [121, 296] on link "Local Service Ads" at bounding box center [93, 301] width 99 height 16
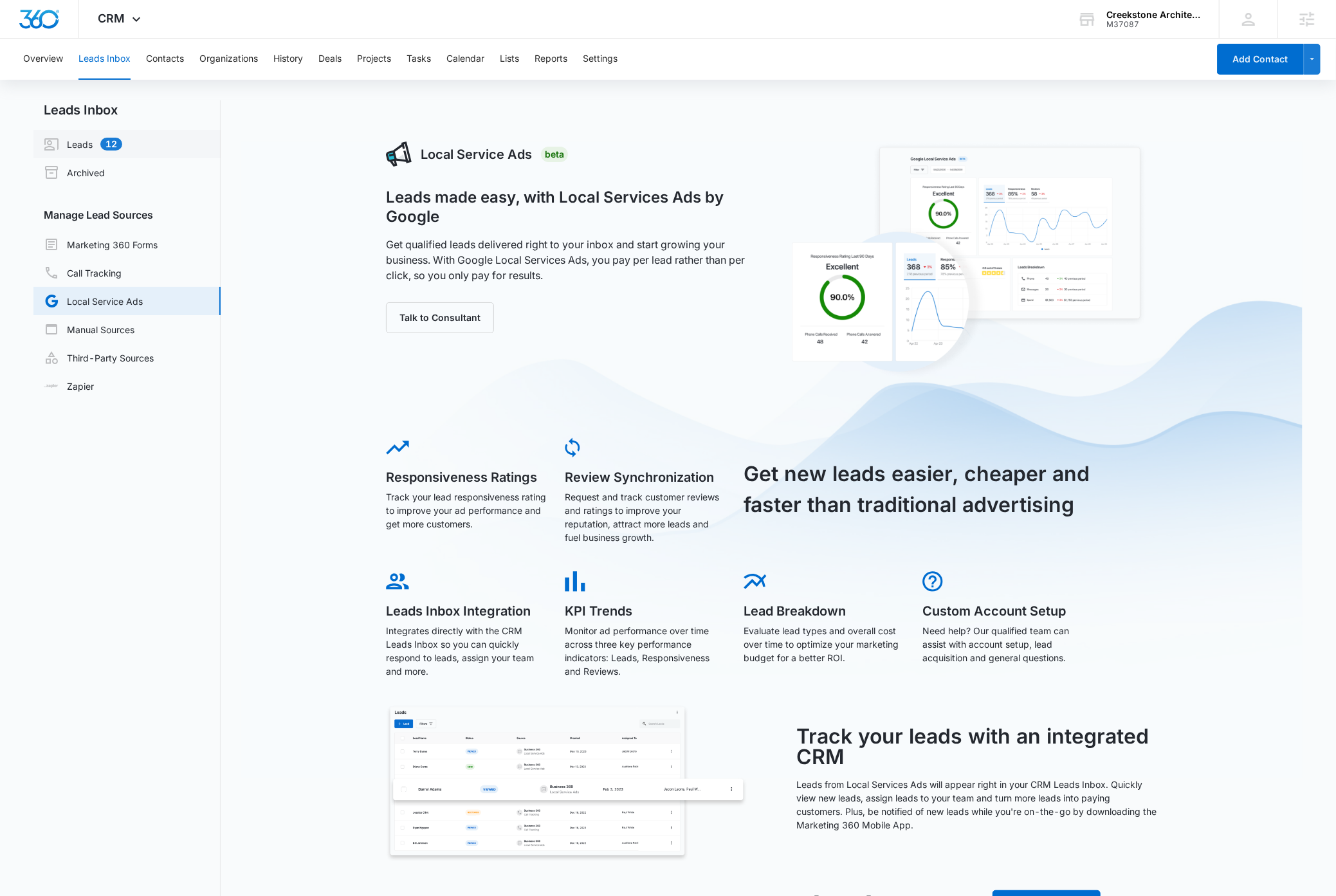
click at [75, 138] on link "Leads 12" at bounding box center [83, 143] width 78 height 16
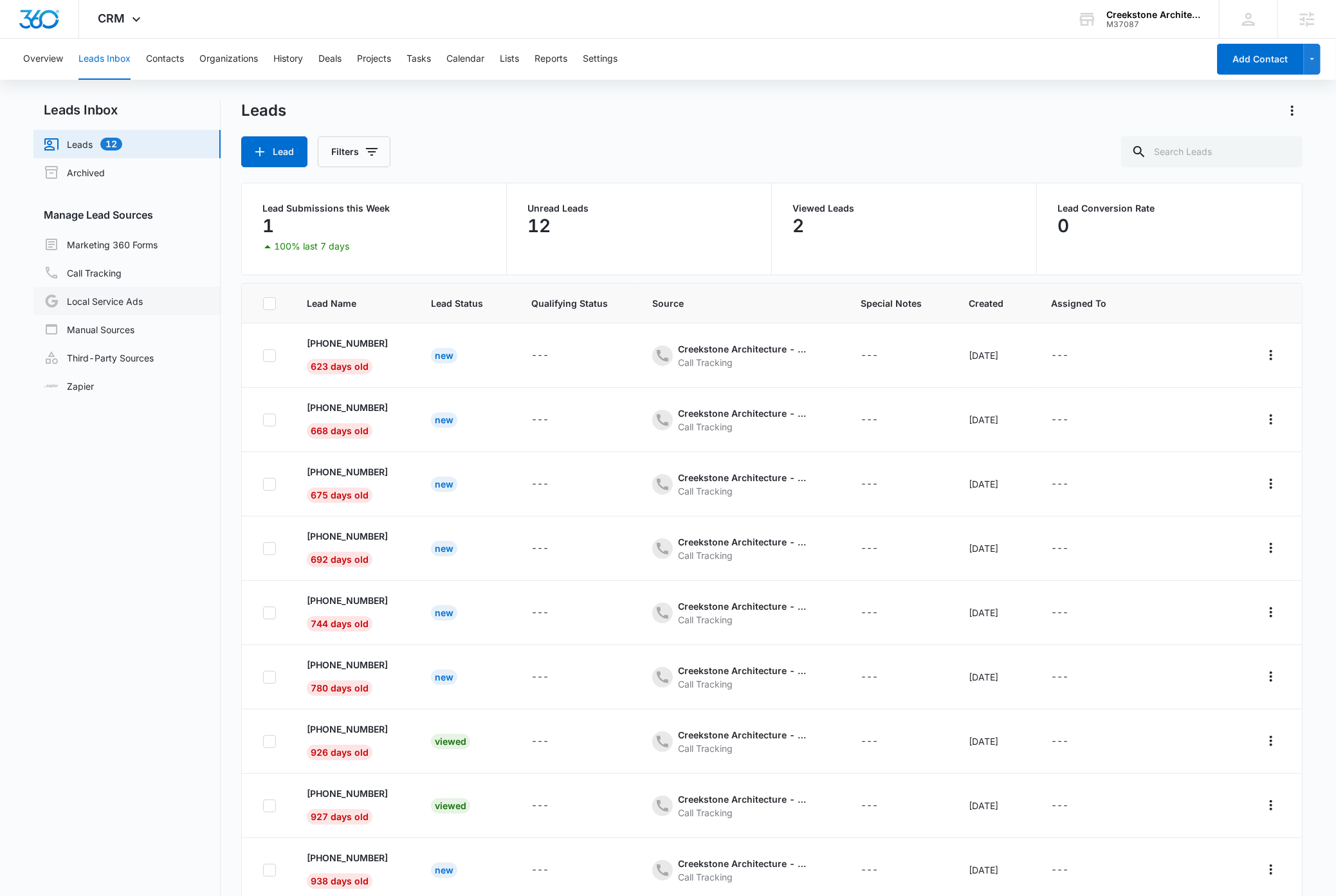
click at [116, 295] on link "Local Service Ads" at bounding box center [93, 301] width 99 height 16
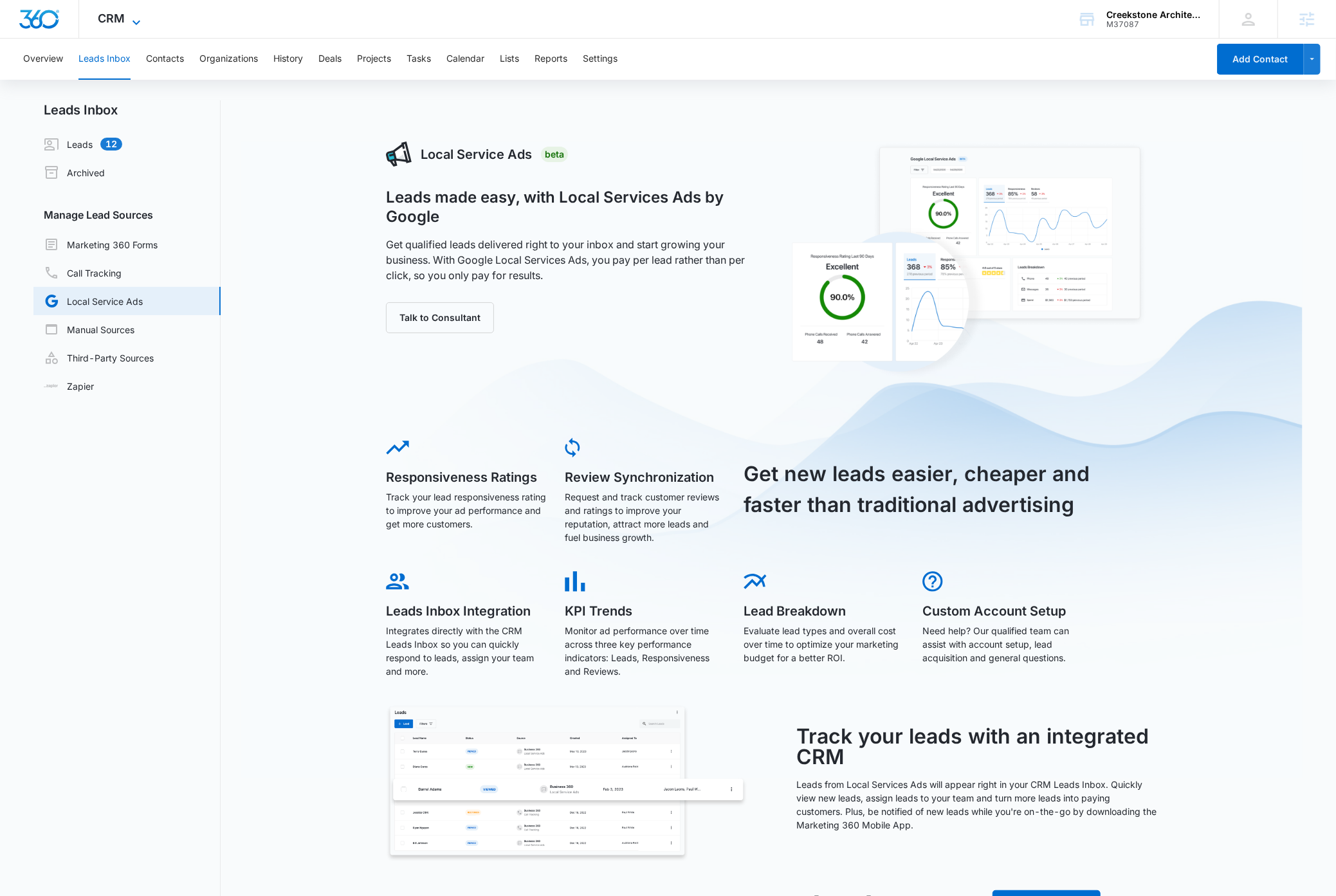
click at [129, 15] on icon at bounding box center [136, 22] width 16 height 16
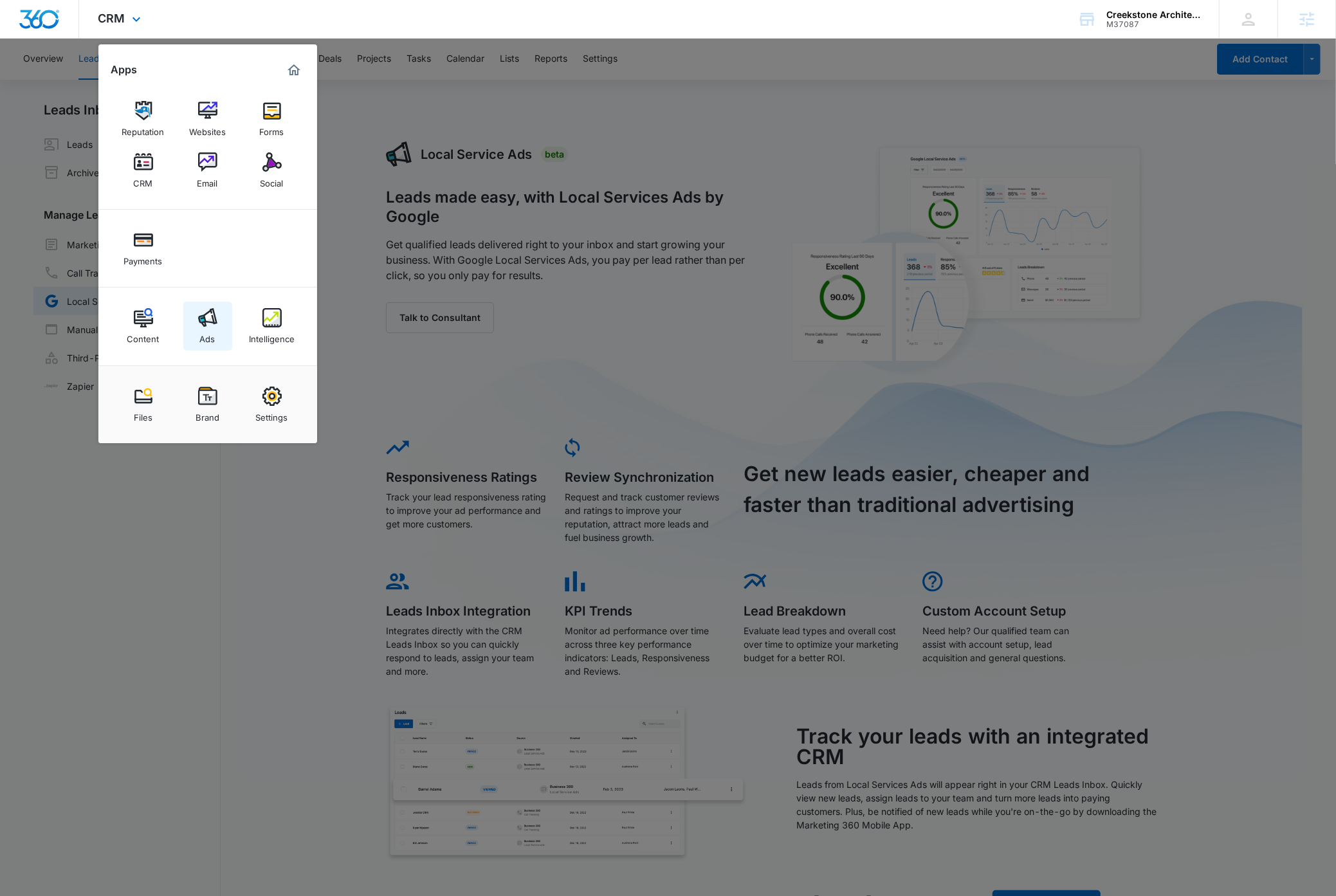
click at [202, 322] on img at bounding box center [208, 318] width 20 height 20
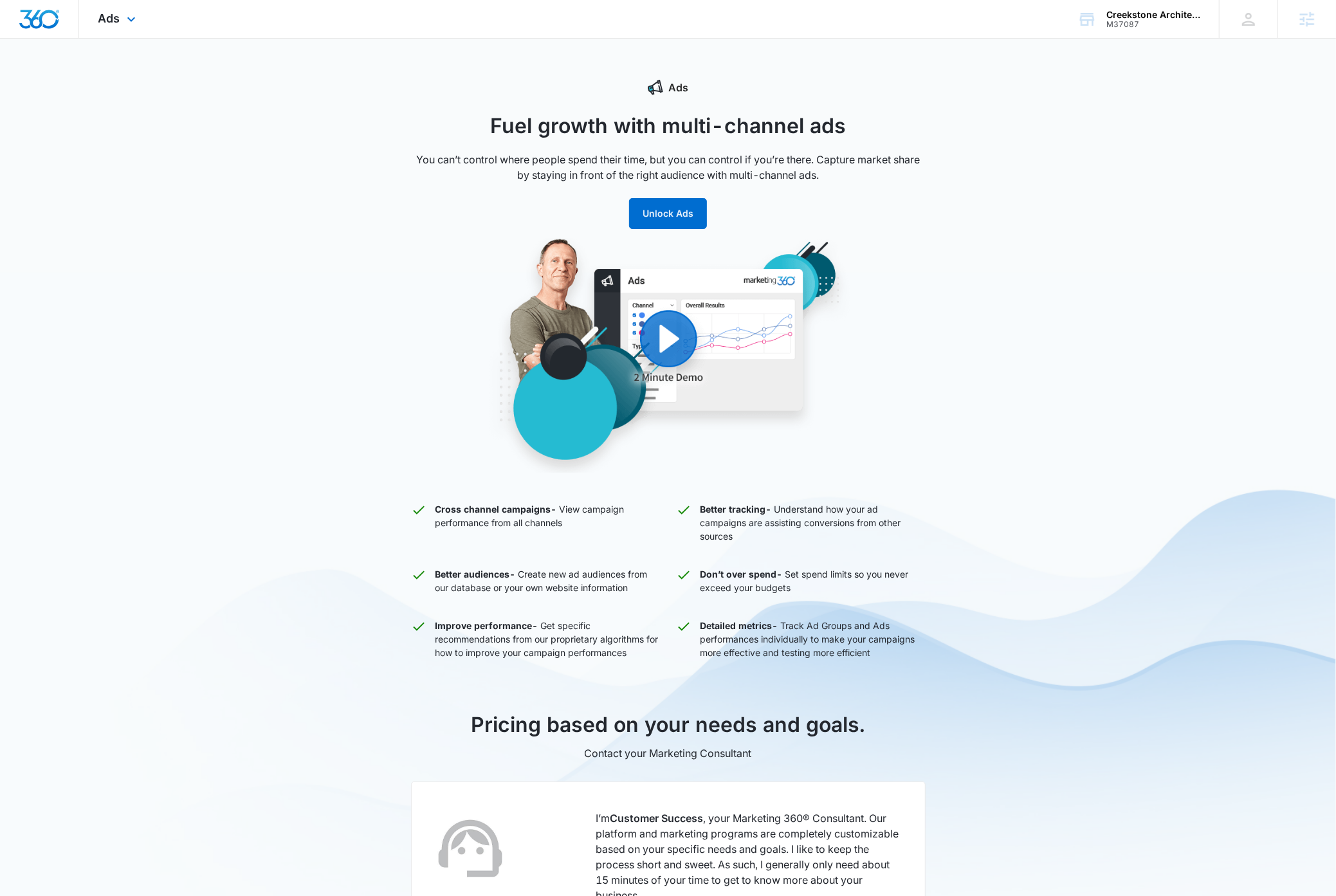
click at [39, 20] on img "Dashboard" at bounding box center [39, 19] width 41 height 20
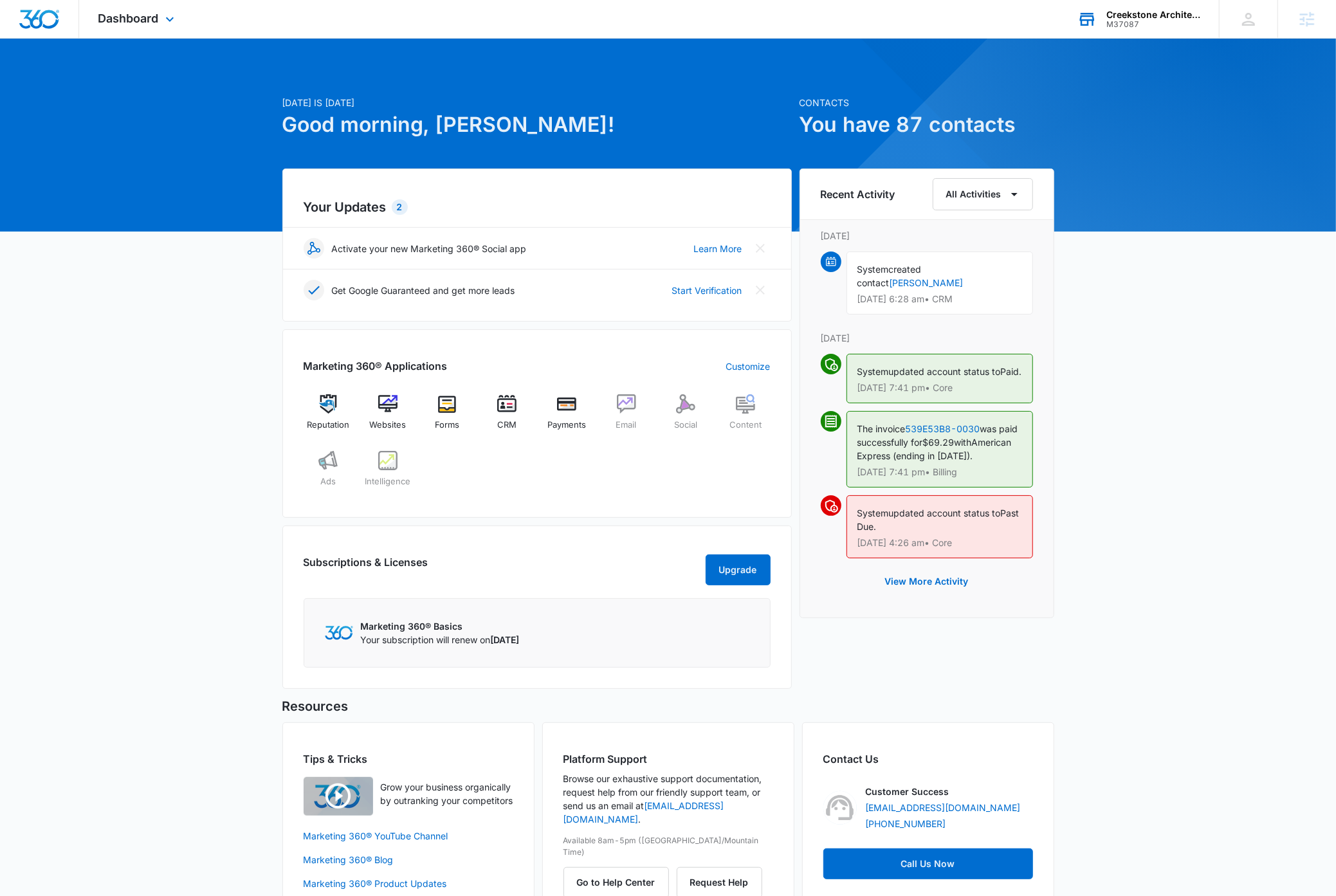
click at [1142, 20] on div "M37087" at bounding box center [1152, 24] width 94 height 9
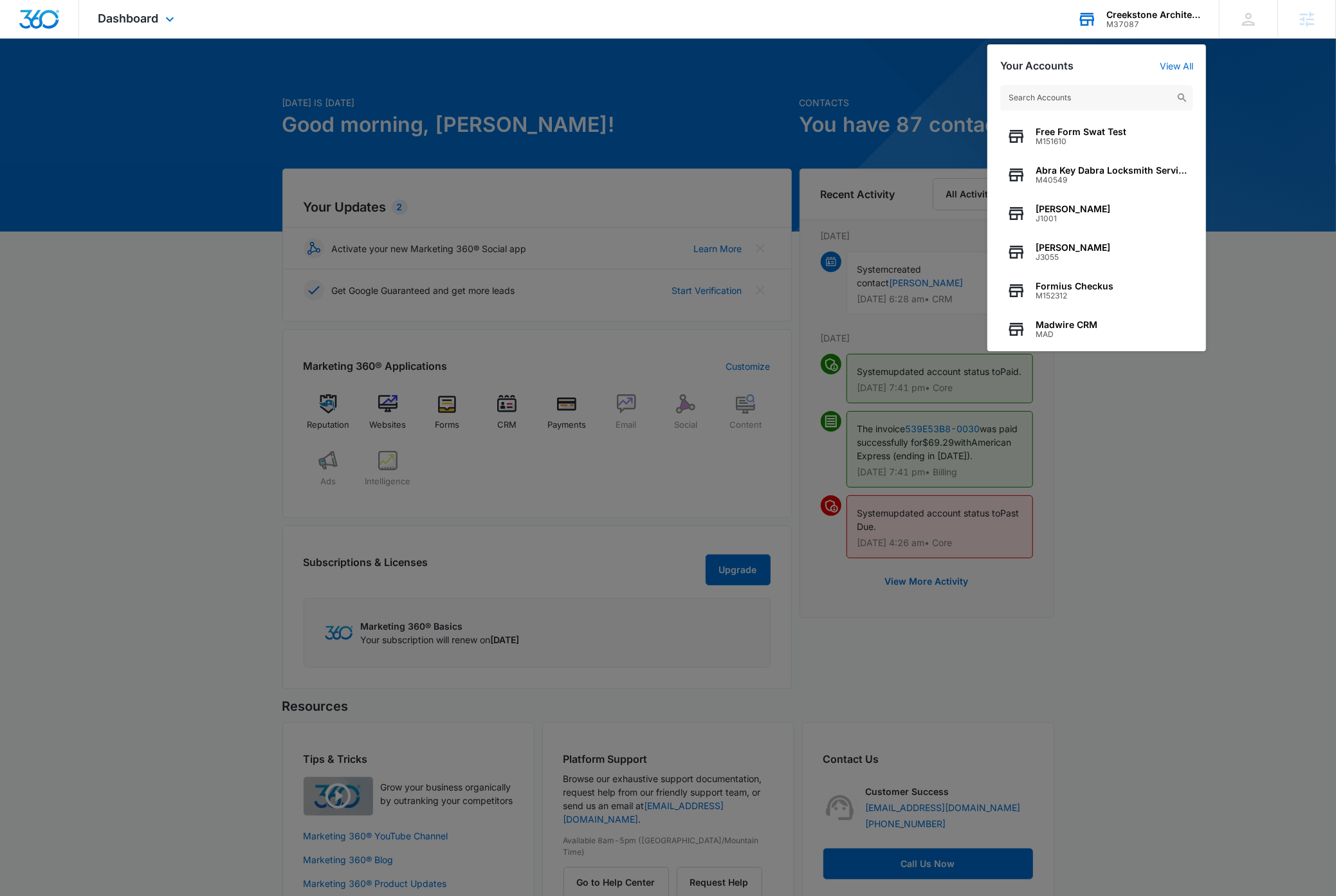
click at [1104, 102] on input "text" at bounding box center [1096, 98] width 193 height 26
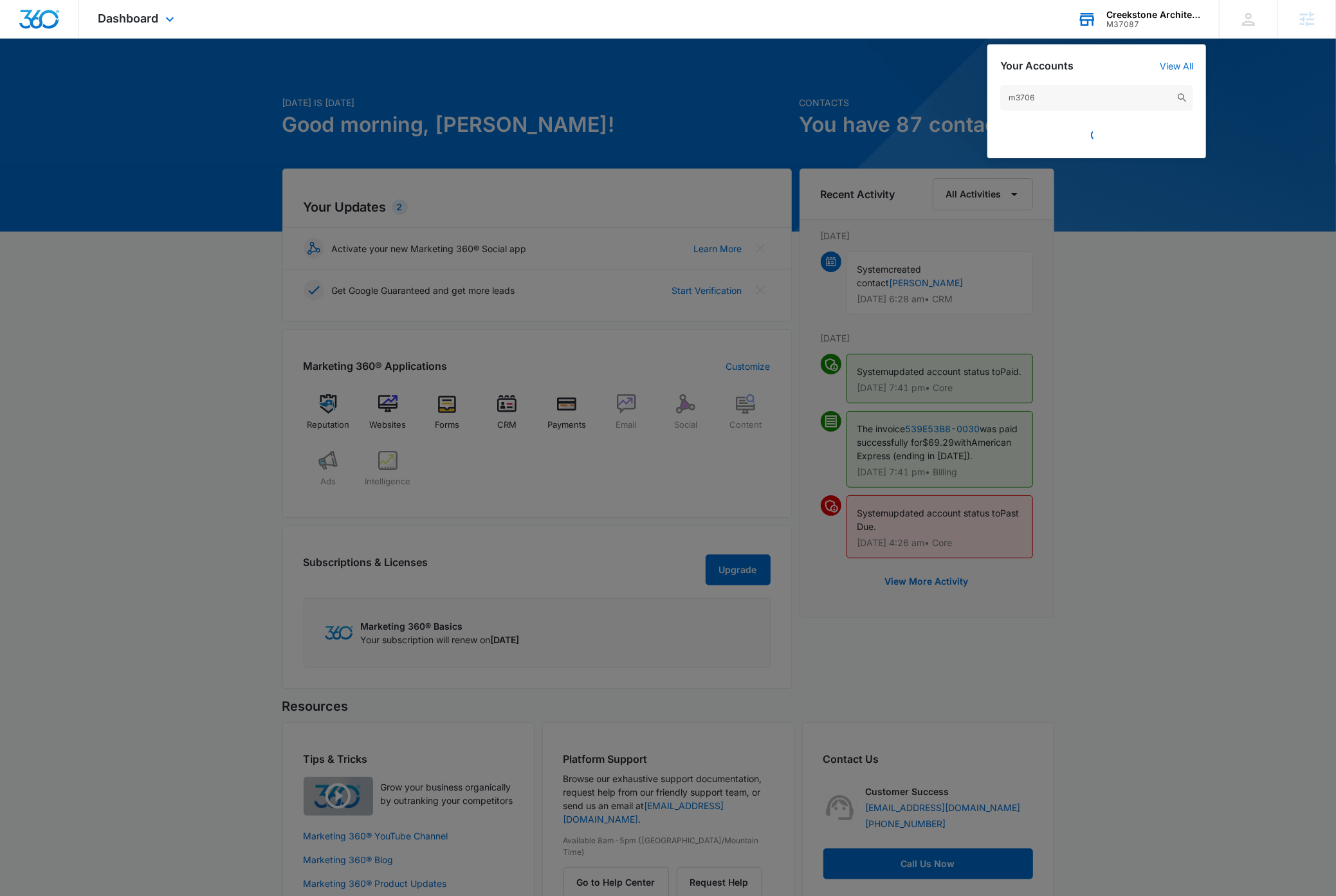
type input "m37067"
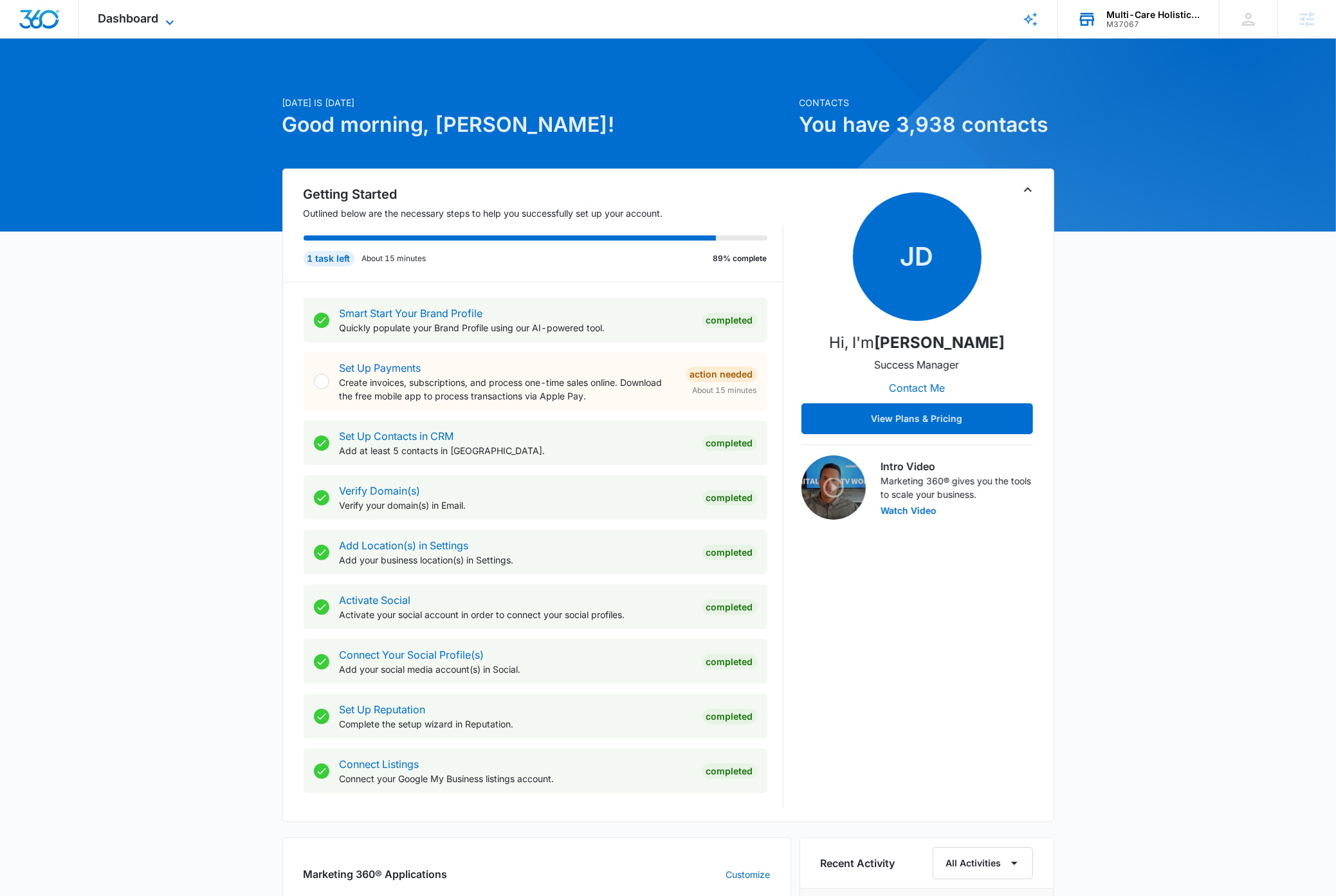
click at [172, 22] on icon at bounding box center [170, 22] width 16 height 16
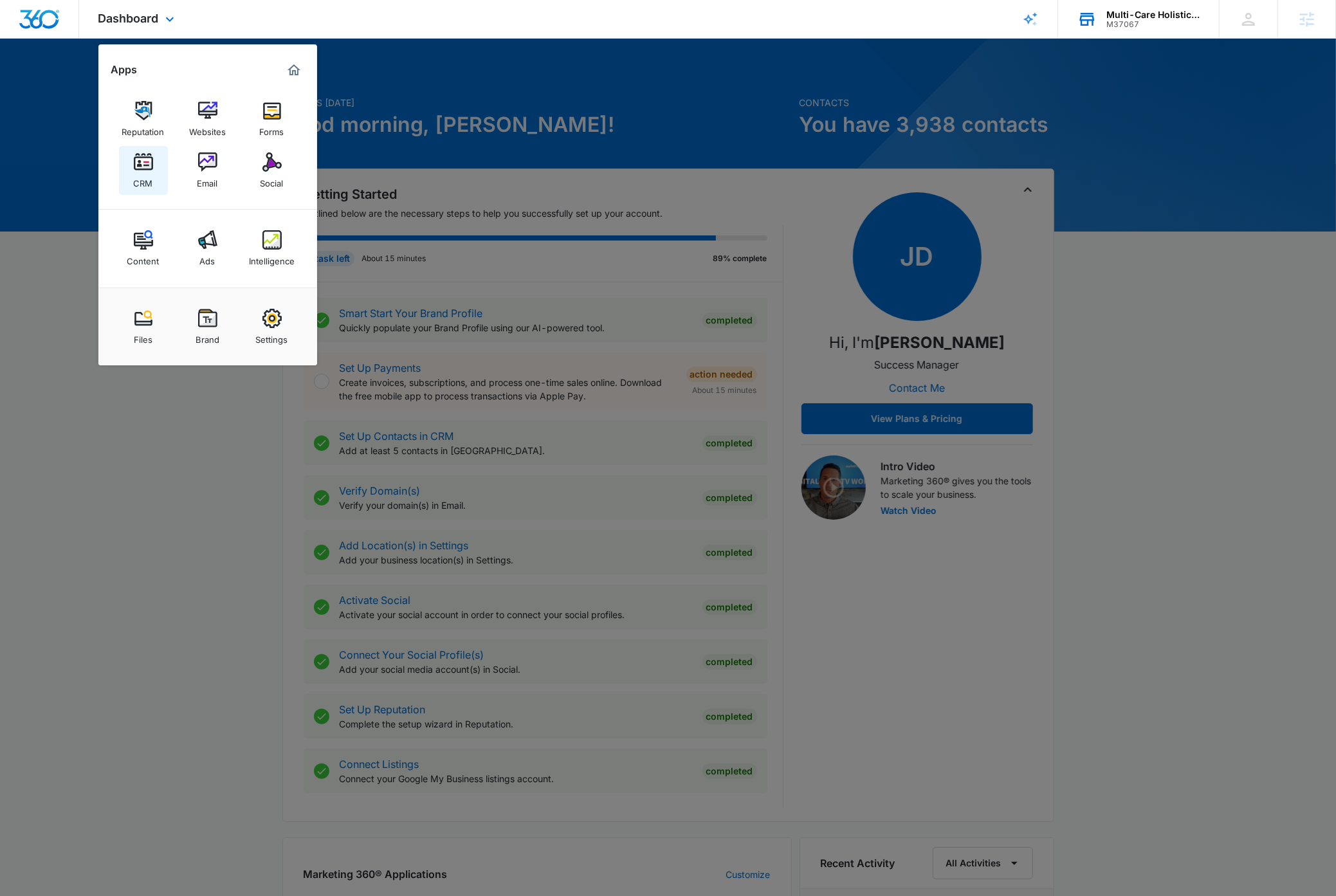
click at [147, 170] on img at bounding box center [143, 162] width 20 height 20
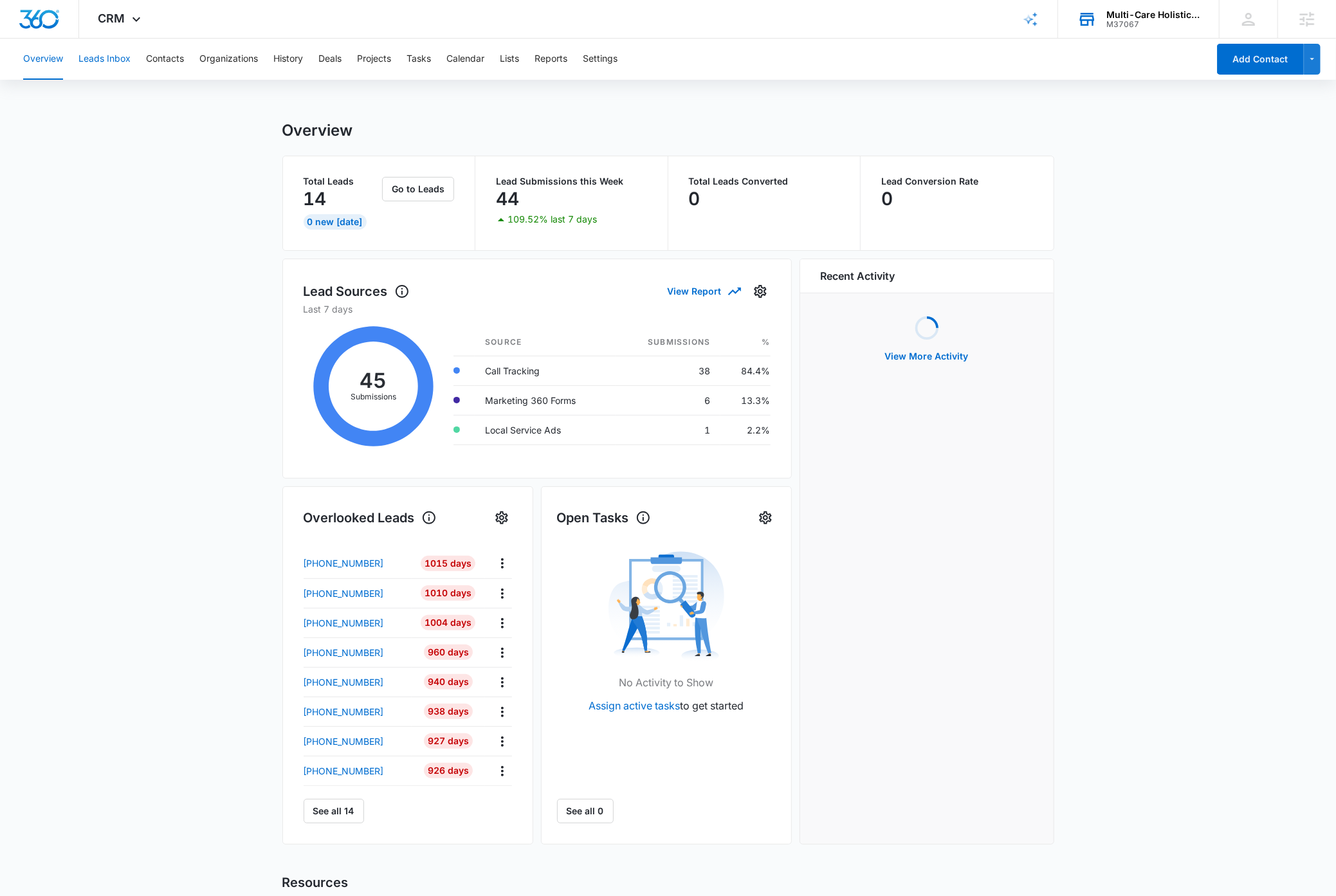
click at [115, 55] on button "Leads Inbox" at bounding box center [104, 59] width 52 height 41
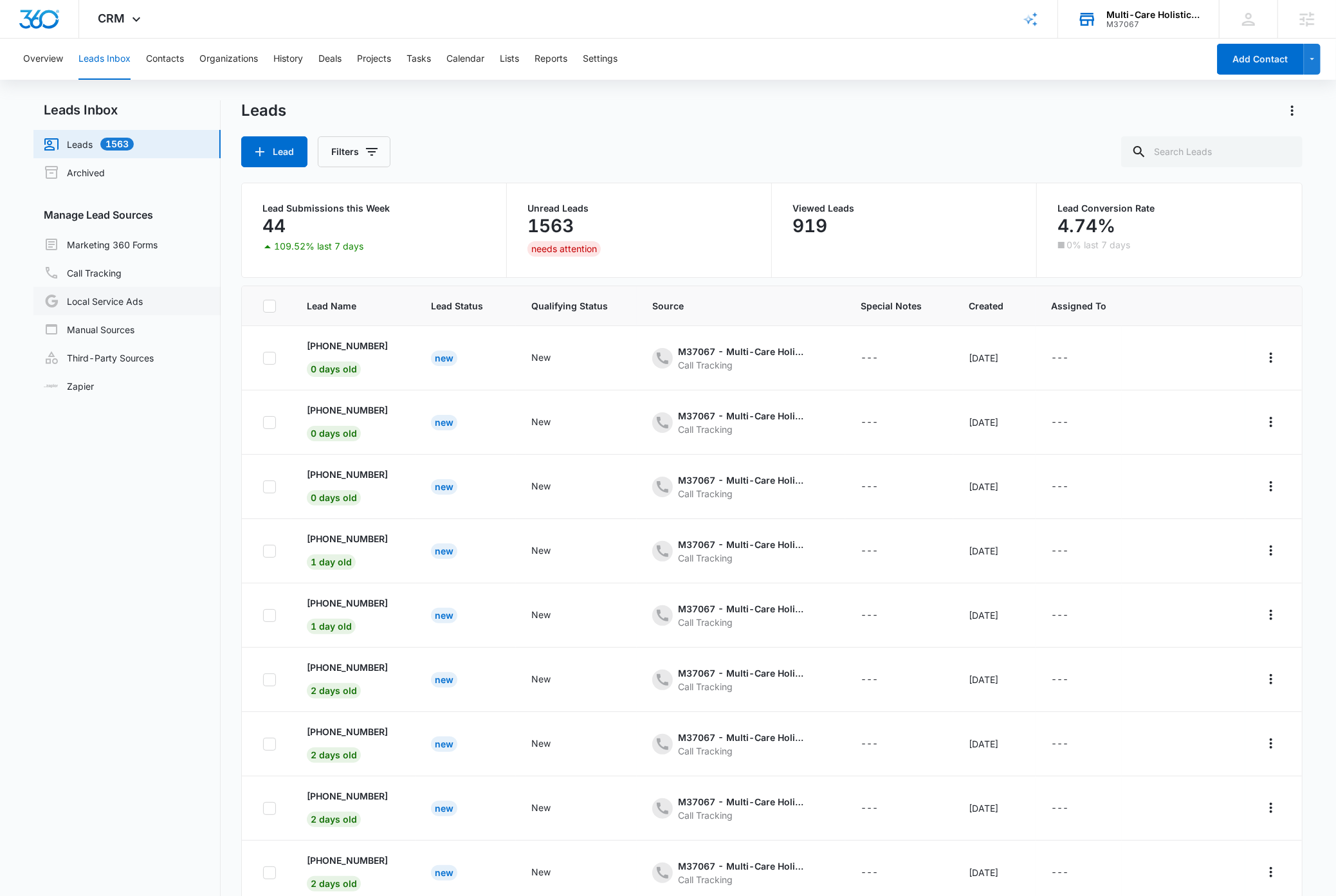
click at [128, 305] on link "Local Service Ads" at bounding box center [93, 301] width 99 height 16
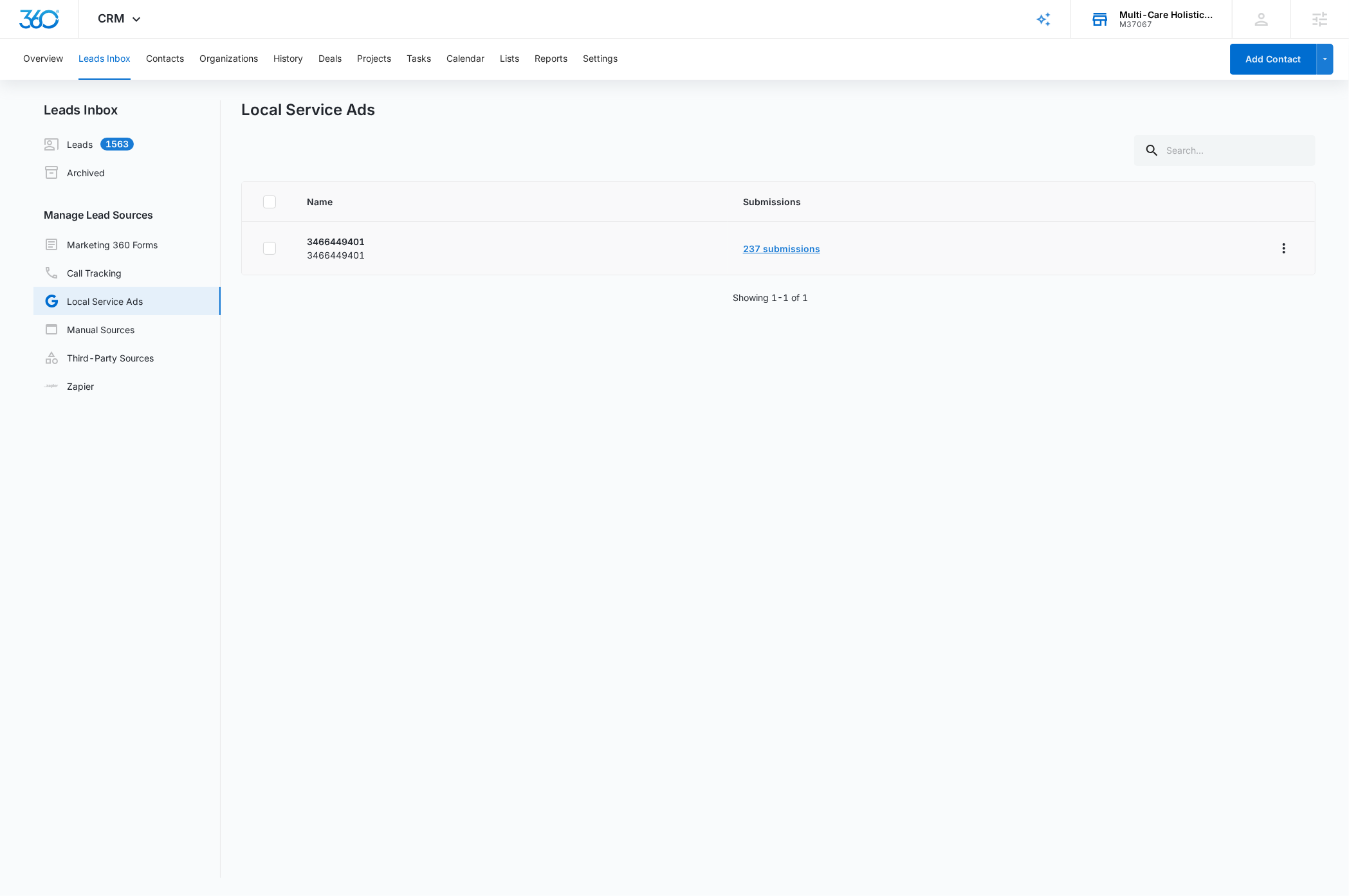
click at [803, 250] on link "237 submissions" at bounding box center [781, 249] width 77 height 11
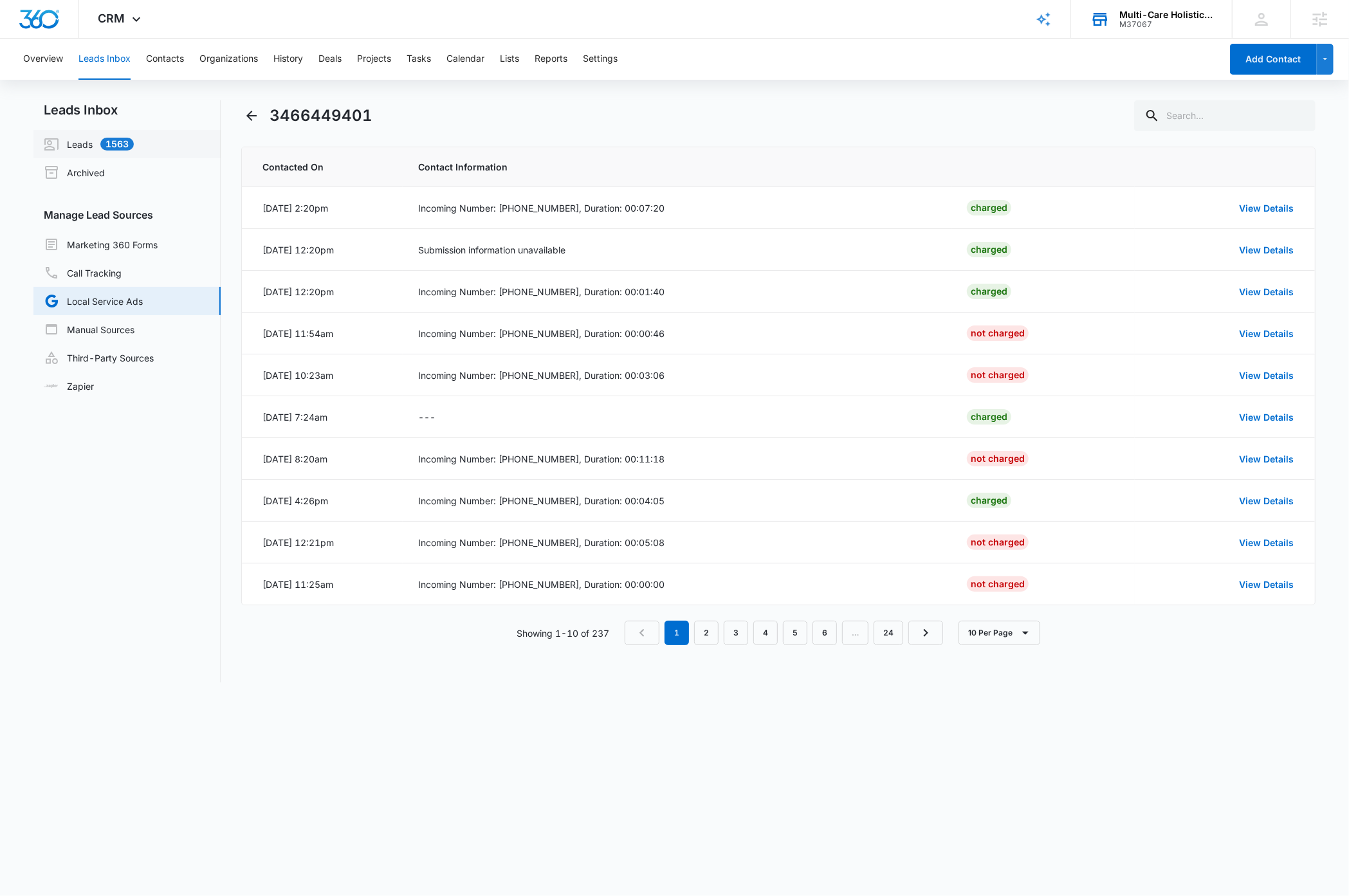
click at [78, 147] on link "Leads 1563" at bounding box center [89, 143] width 90 height 16
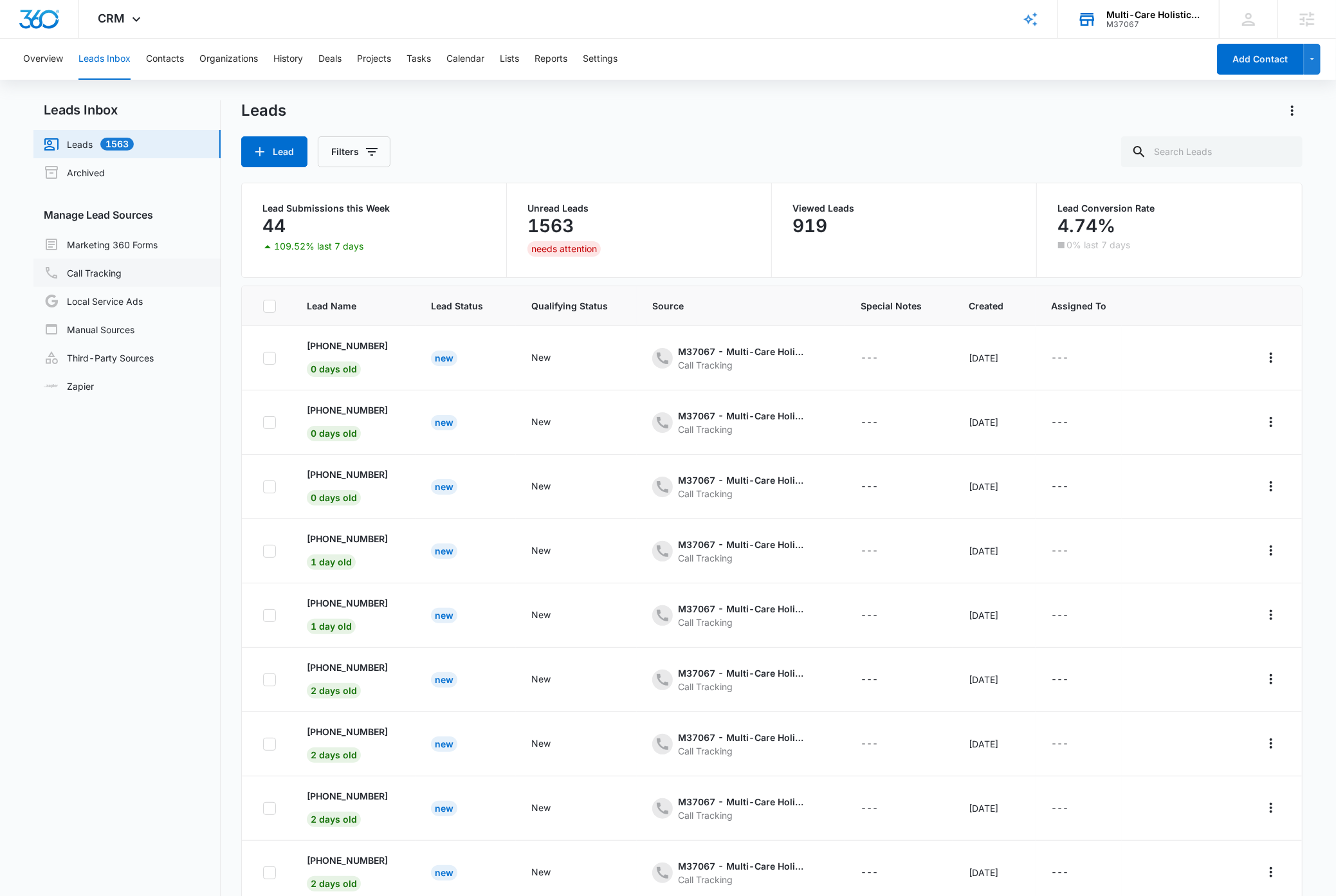
click at [112, 273] on link "Call Tracking" at bounding box center [83, 272] width 78 height 16
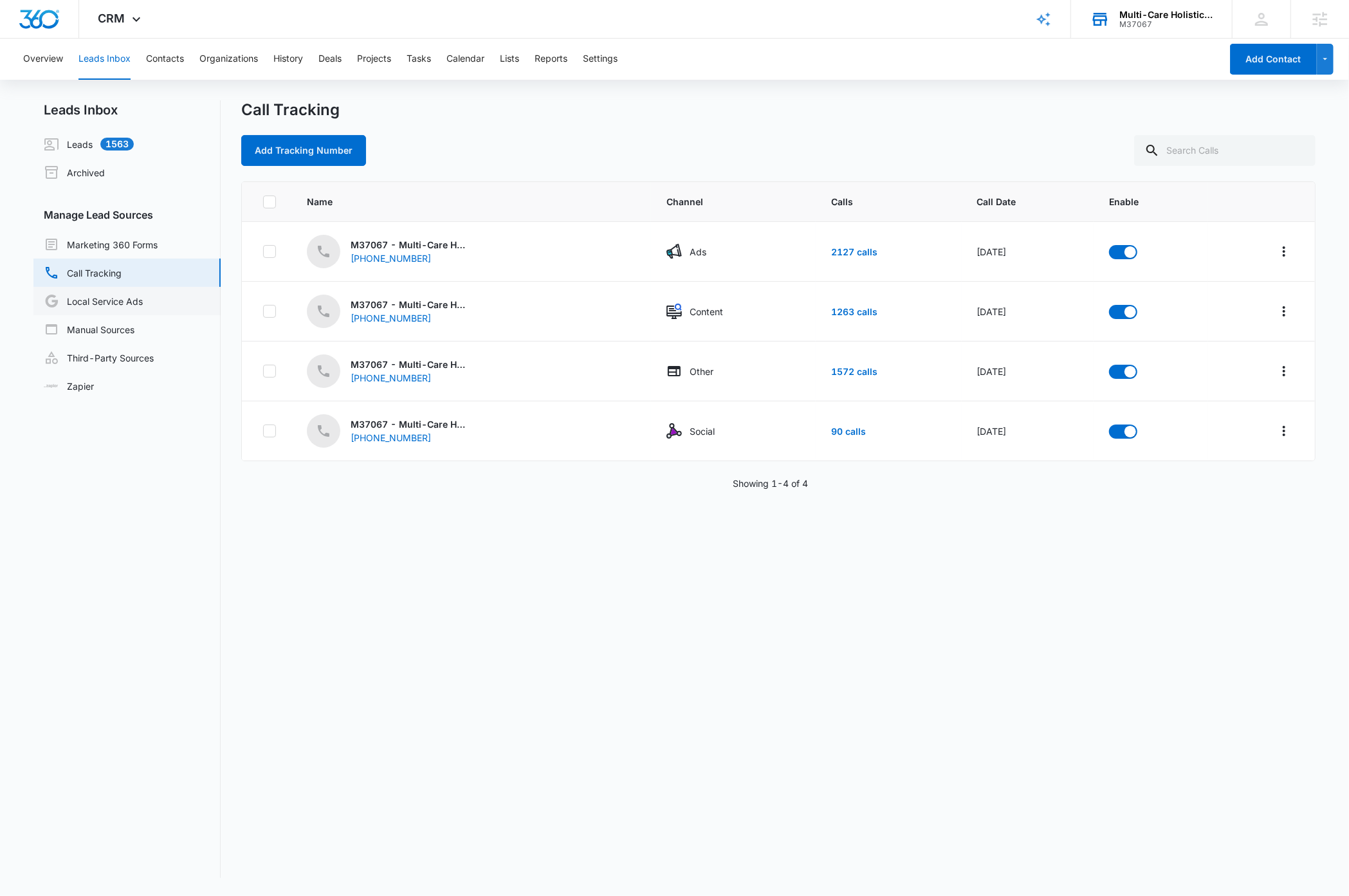
click at [111, 302] on link "Local Service Ads" at bounding box center [93, 301] width 99 height 16
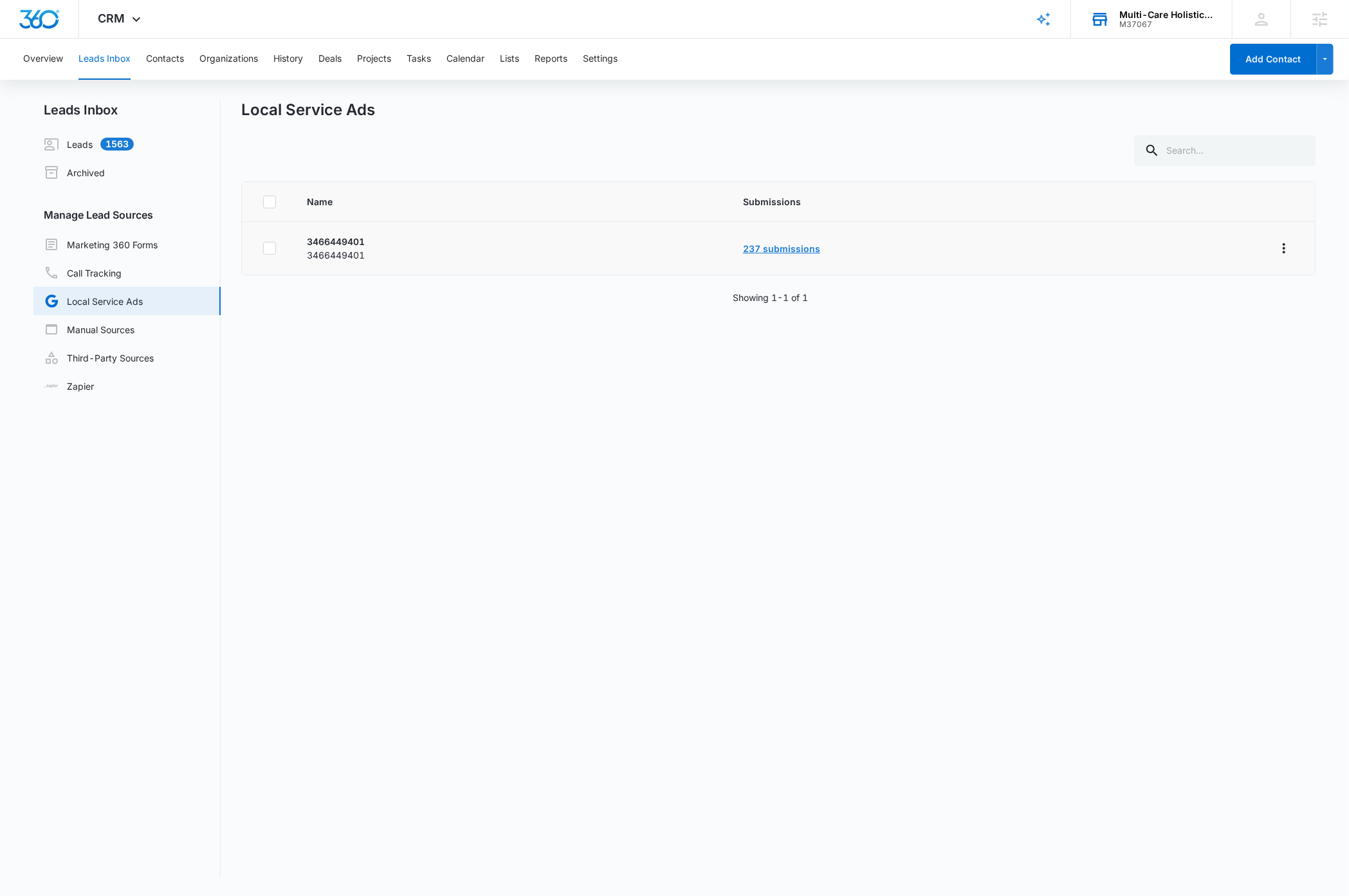
click at [790, 251] on link "237 submissions" at bounding box center [781, 249] width 77 height 11
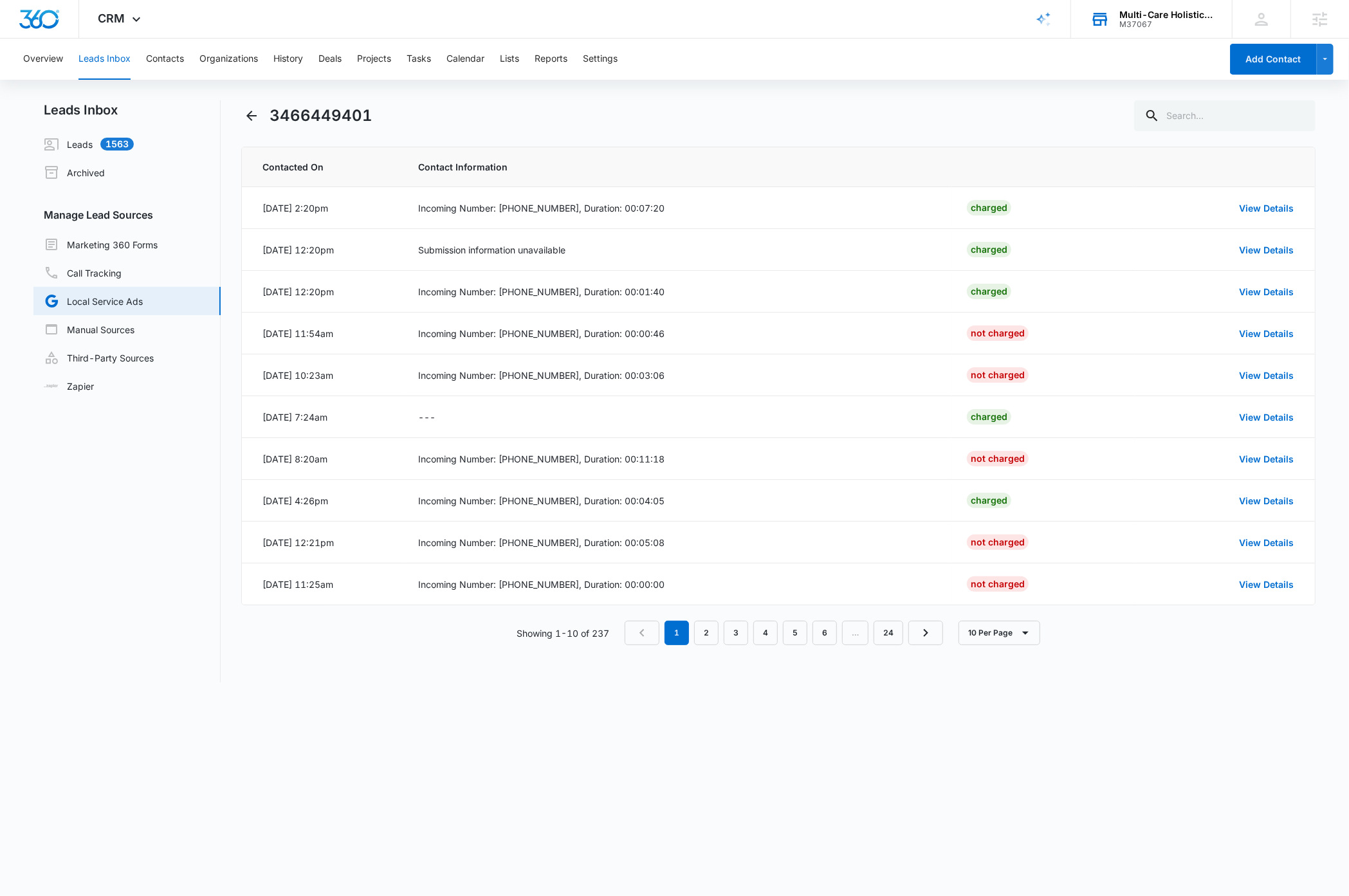
click at [765, 141] on div "[PHONE_NUMBER] Contacted On Contact Information [DATE] 2:20pm Incoming Number: …" at bounding box center [778, 380] width 1073 height 560
click at [36, 12] on img "Dashboard" at bounding box center [39, 19] width 41 height 20
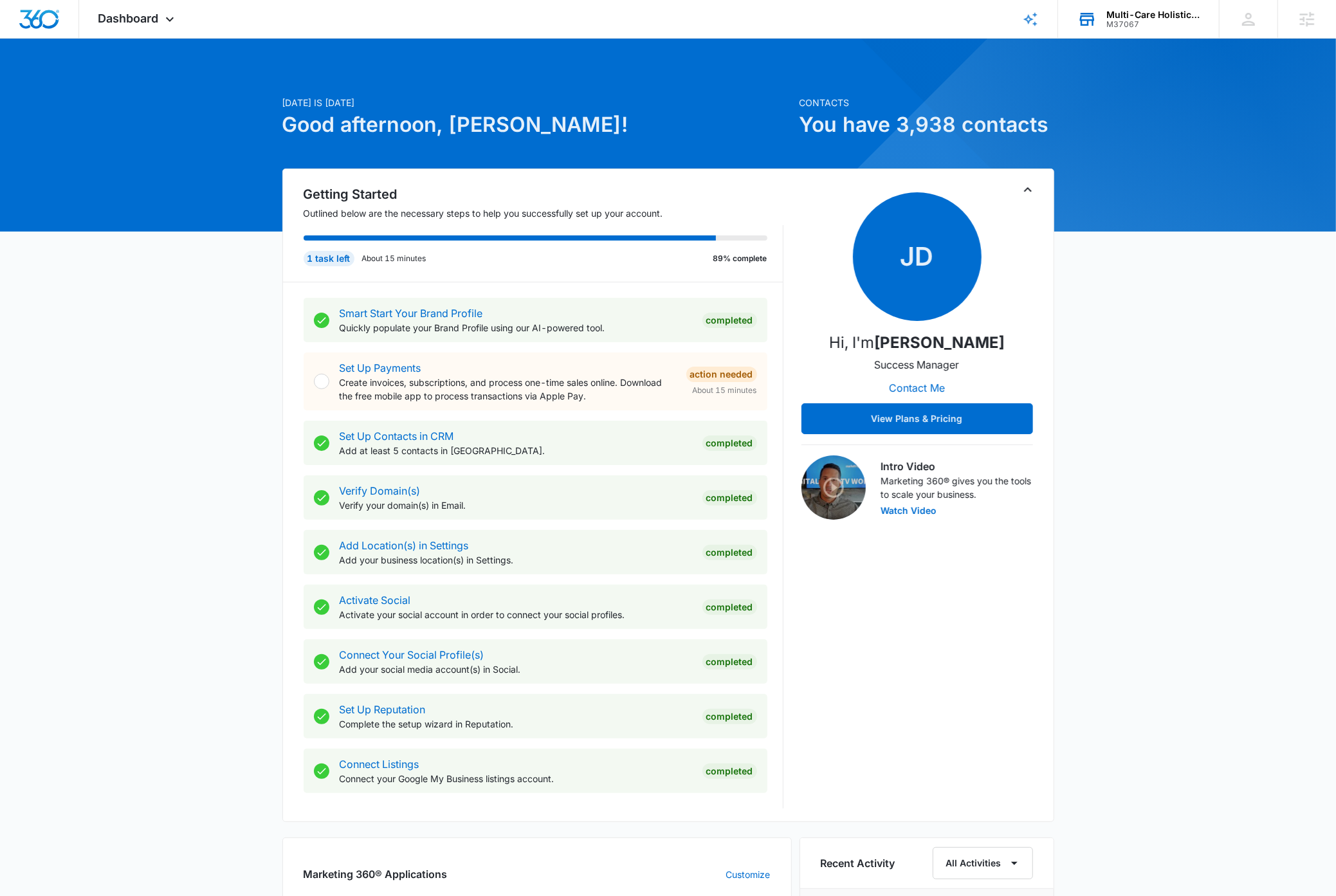
click at [1026, 190] on icon "Toggle Collapse" at bounding box center [1028, 189] width 7 height 5
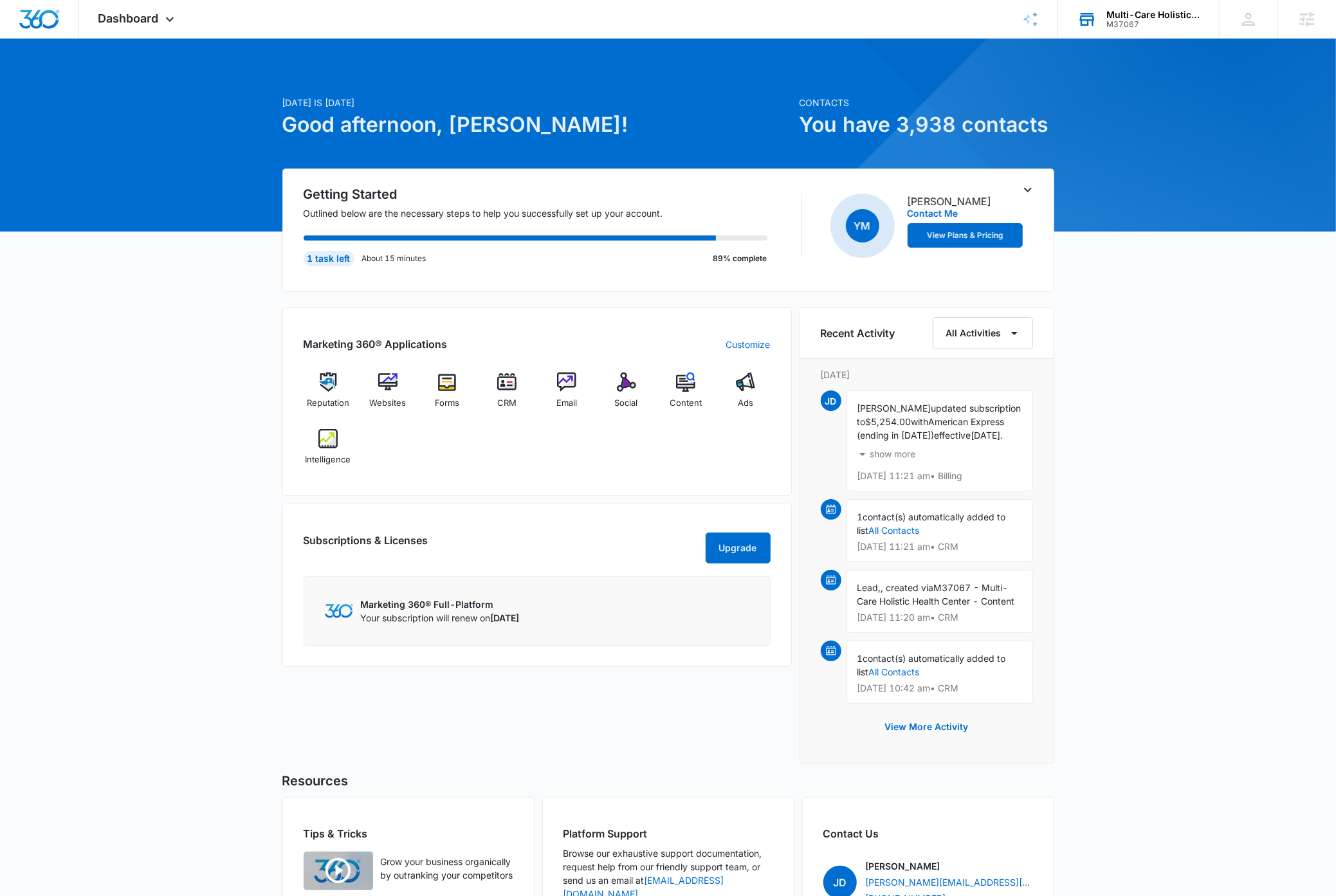
click at [860, 233] on span "YM" at bounding box center [863, 225] width 34 height 34
click at [1204, 705] on div "[DATE] is [DATE] Good afternoon, [PERSON_NAME]! Contacts You have 3,938 contact…" at bounding box center [668, 532] width 1336 height 954
click at [212, 334] on div "[DATE] is [DATE] Good afternoon, [PERSON_NAME]! Contacts You have 3,938 contact…" at bounding box center [668, 532] width 1336 height 954
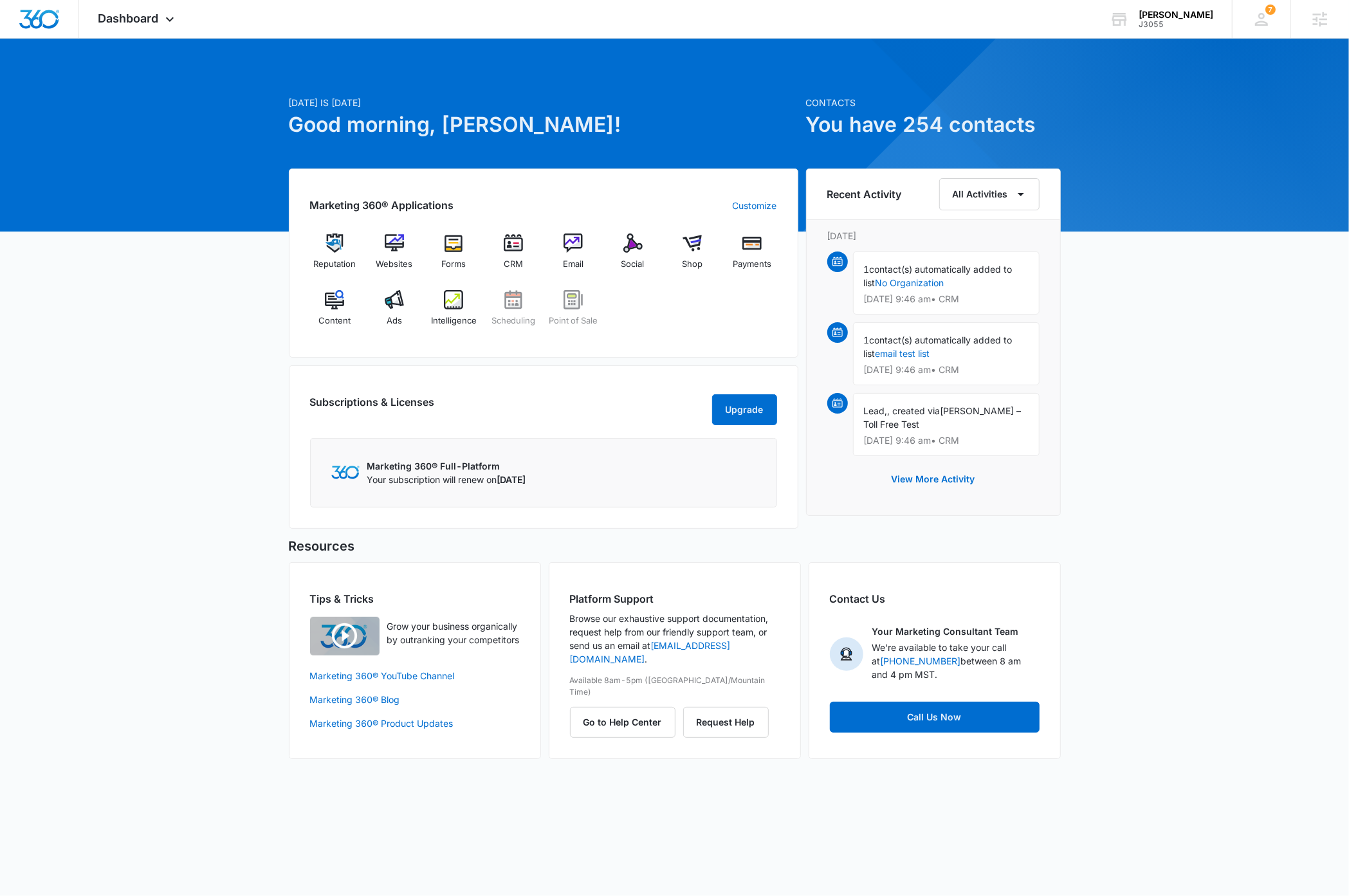
click at [1253, 448] on div "[DATE] is [DATE] Good morning, [PERSON_NAME]! Contacts You have 254 contacts Ma…" at bounding box center [674, 414] width 1349 height 719
